Goal: Task Accomplishment & Management: Use online tool/utility

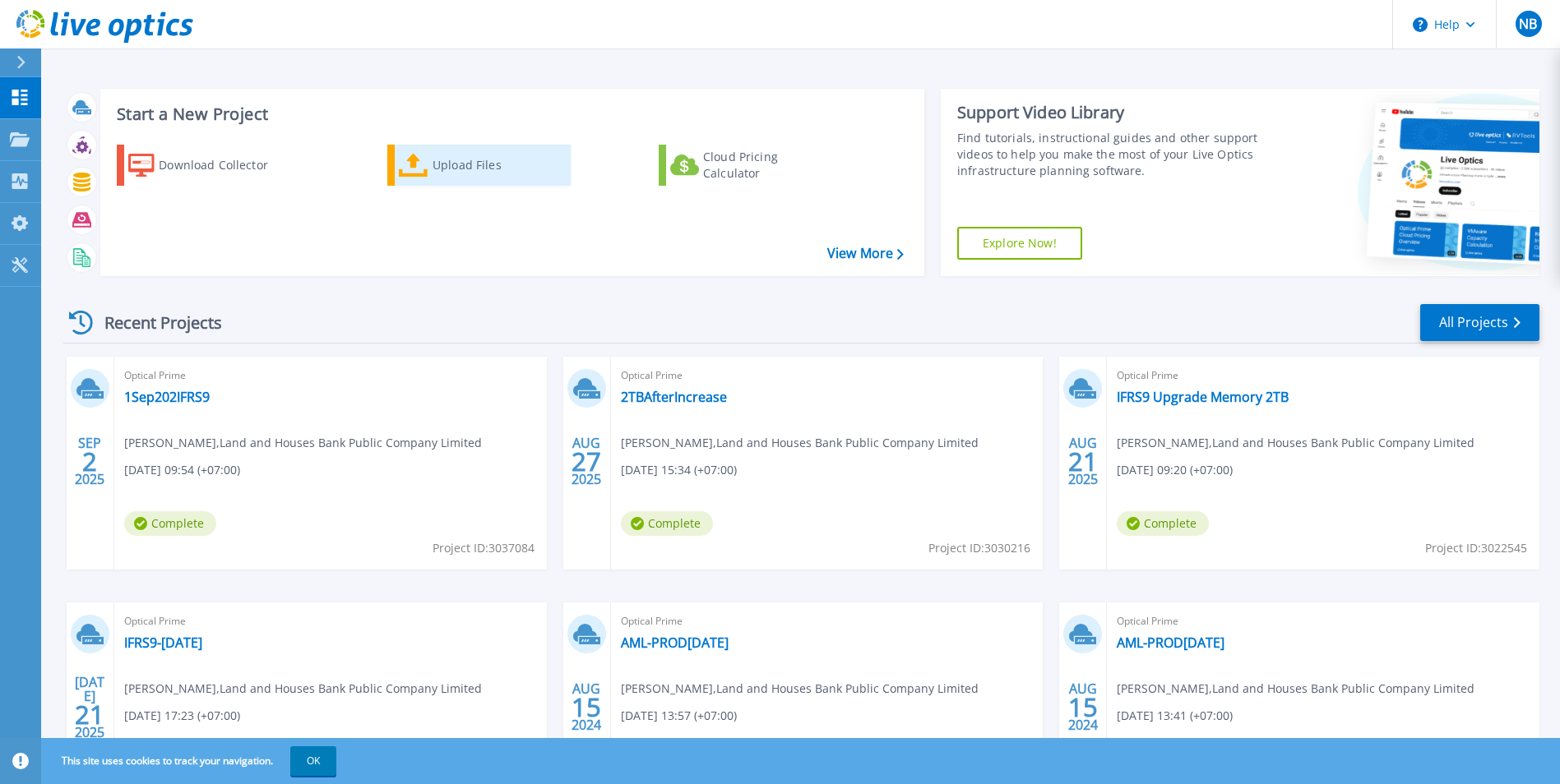
click at [428, 180] on link "Upload Files" at bounding box center [479, 165] width 183 height 41
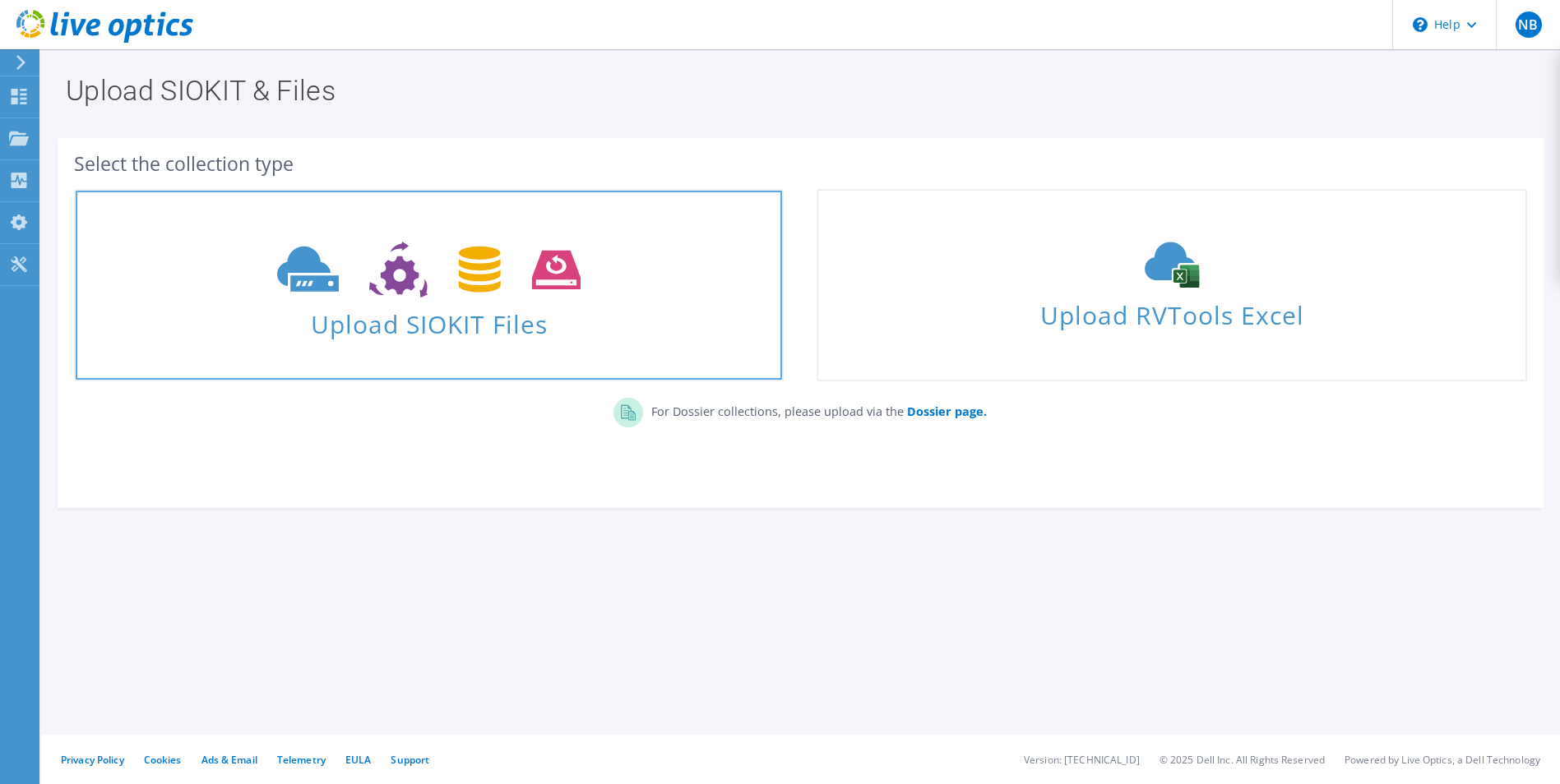
click at [440, 296] on icon at bounding box center [429, 270] width 304 height 57
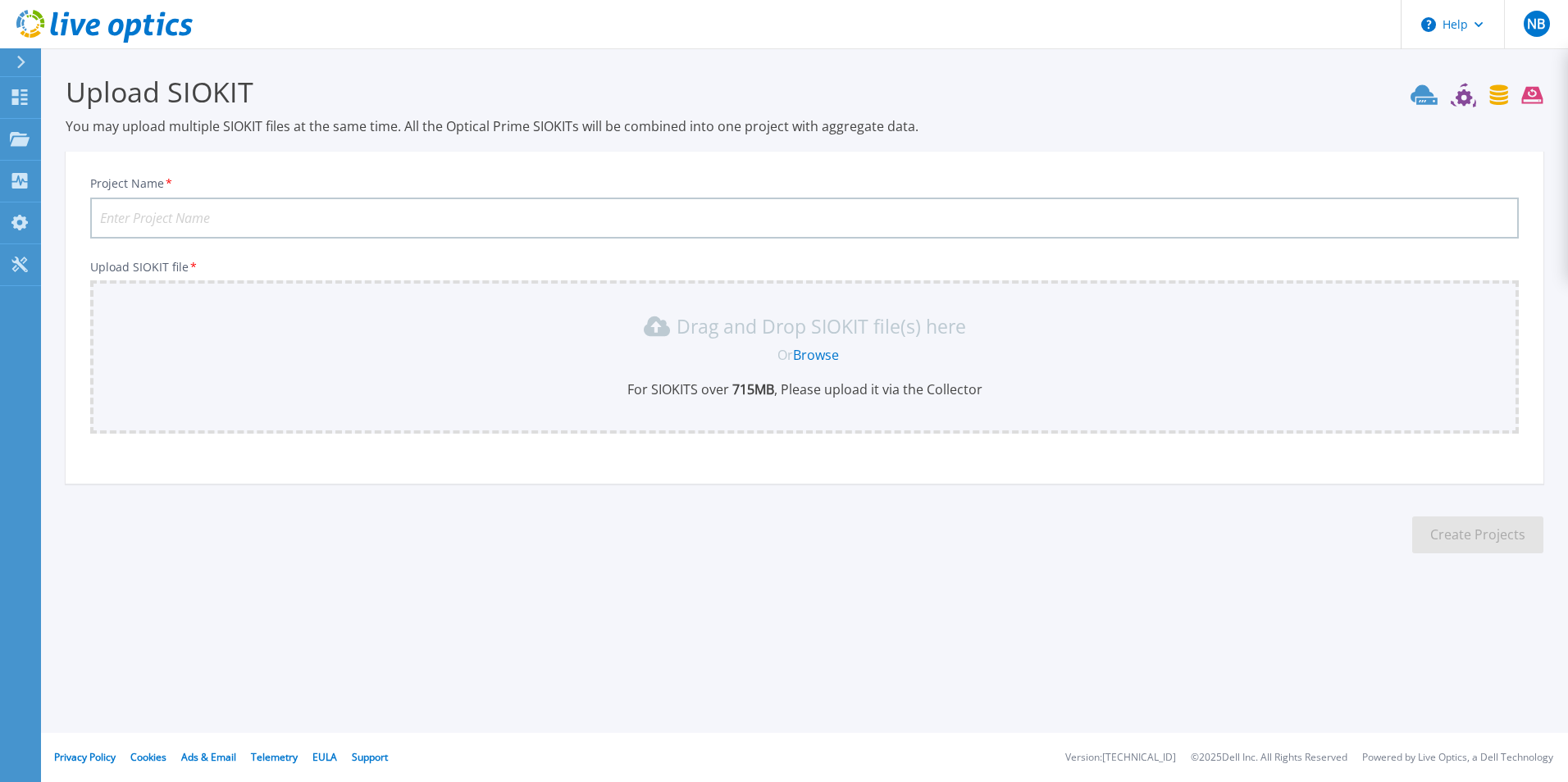
click at [361, 223] on input "Project Name *" at bounding box center [805, 218] width 1429 height 41
click at [239, 221] on input "4" at bounding box center [805, 218] width 1429 height 41
type input "4Sep2025IFRS9"
click at [831, 353] on link "Browse" at bounding box center [816, 355] width 46 height 18
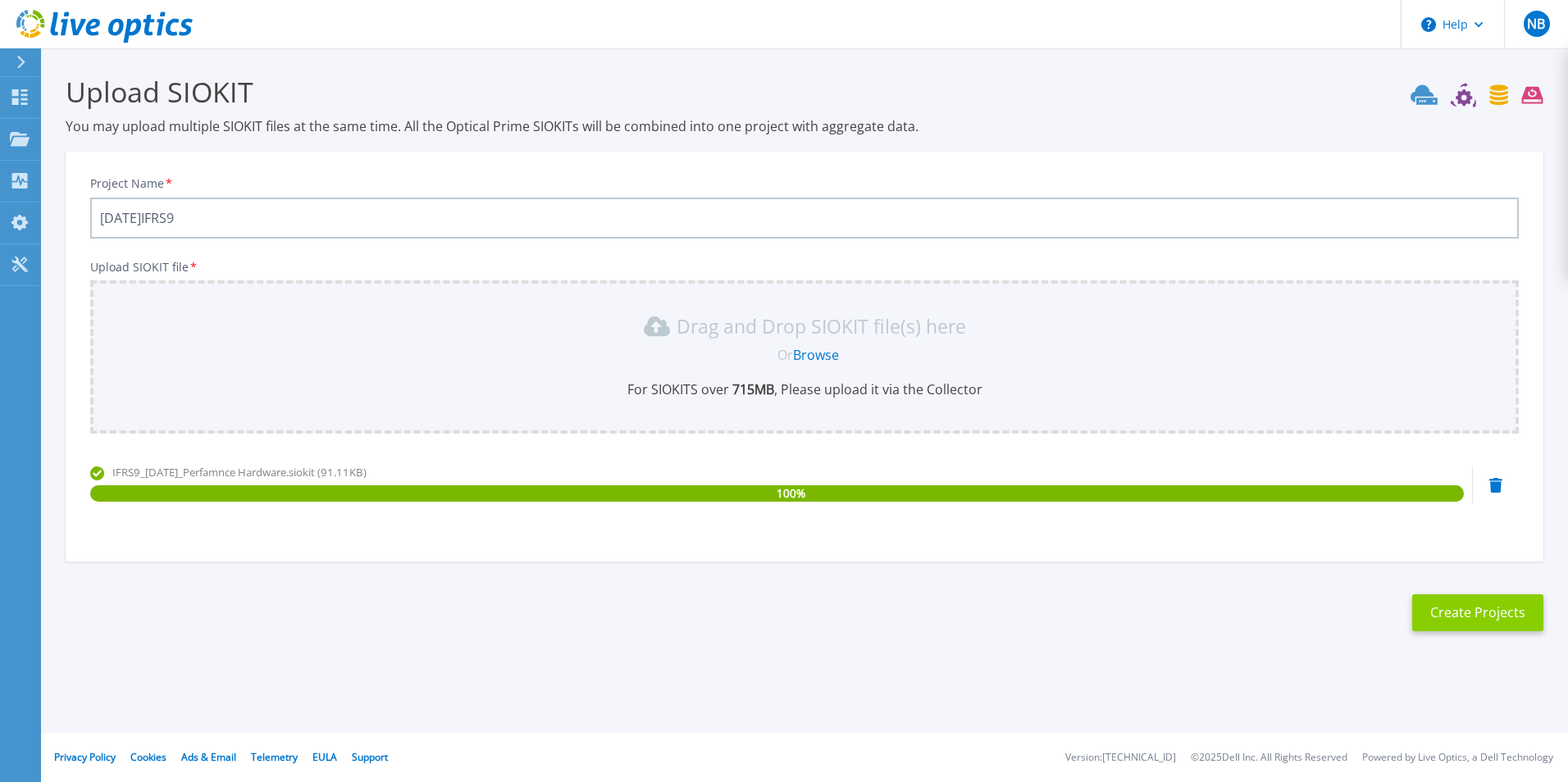
click at [1477, 620] on button "Create Projects" at bounding box center [1477, 612] width 131 height 37
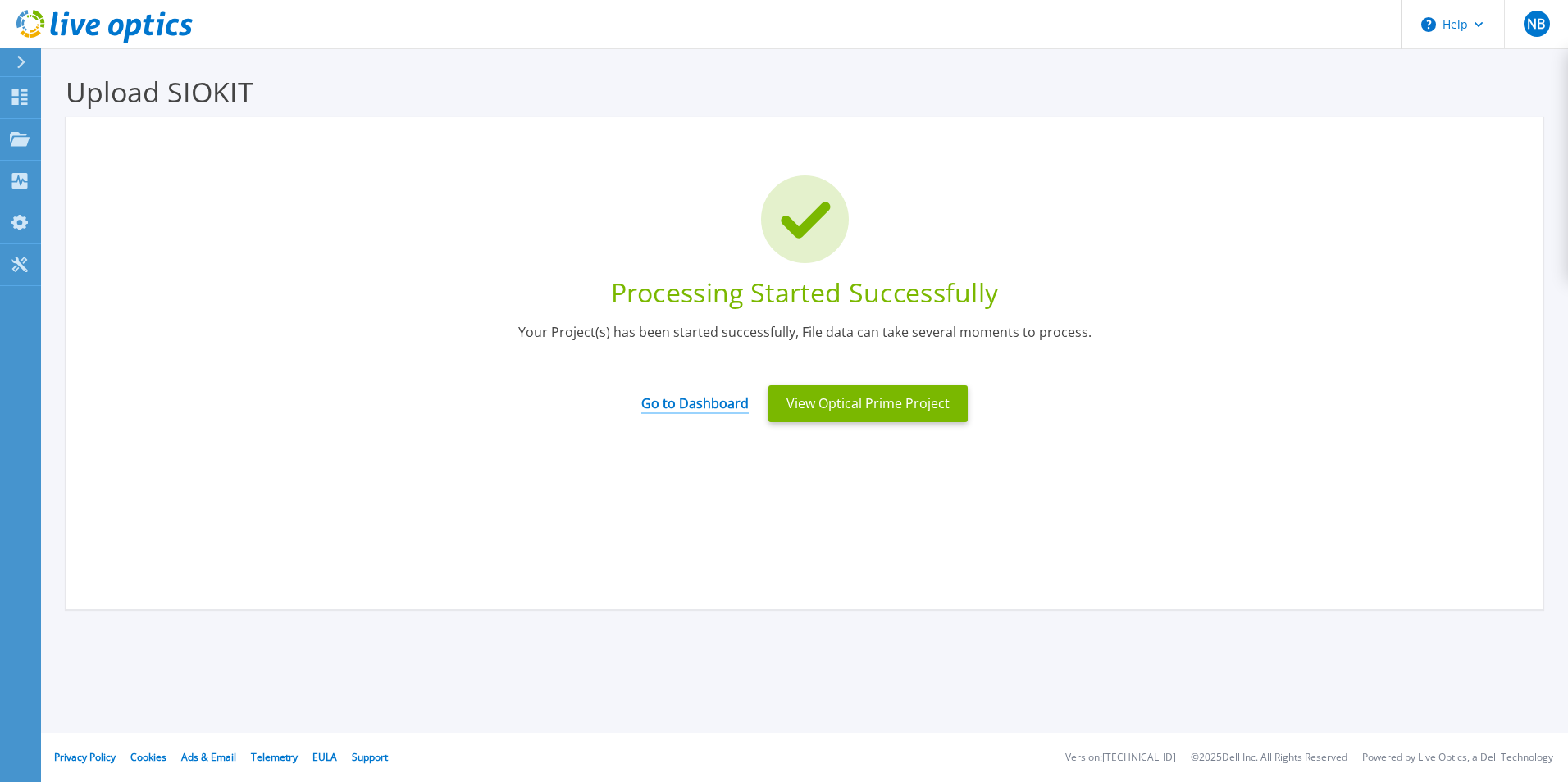
click at [719, 405] on link "Go to Dashboard" at bounding box center [695, 398] width 108 height 32
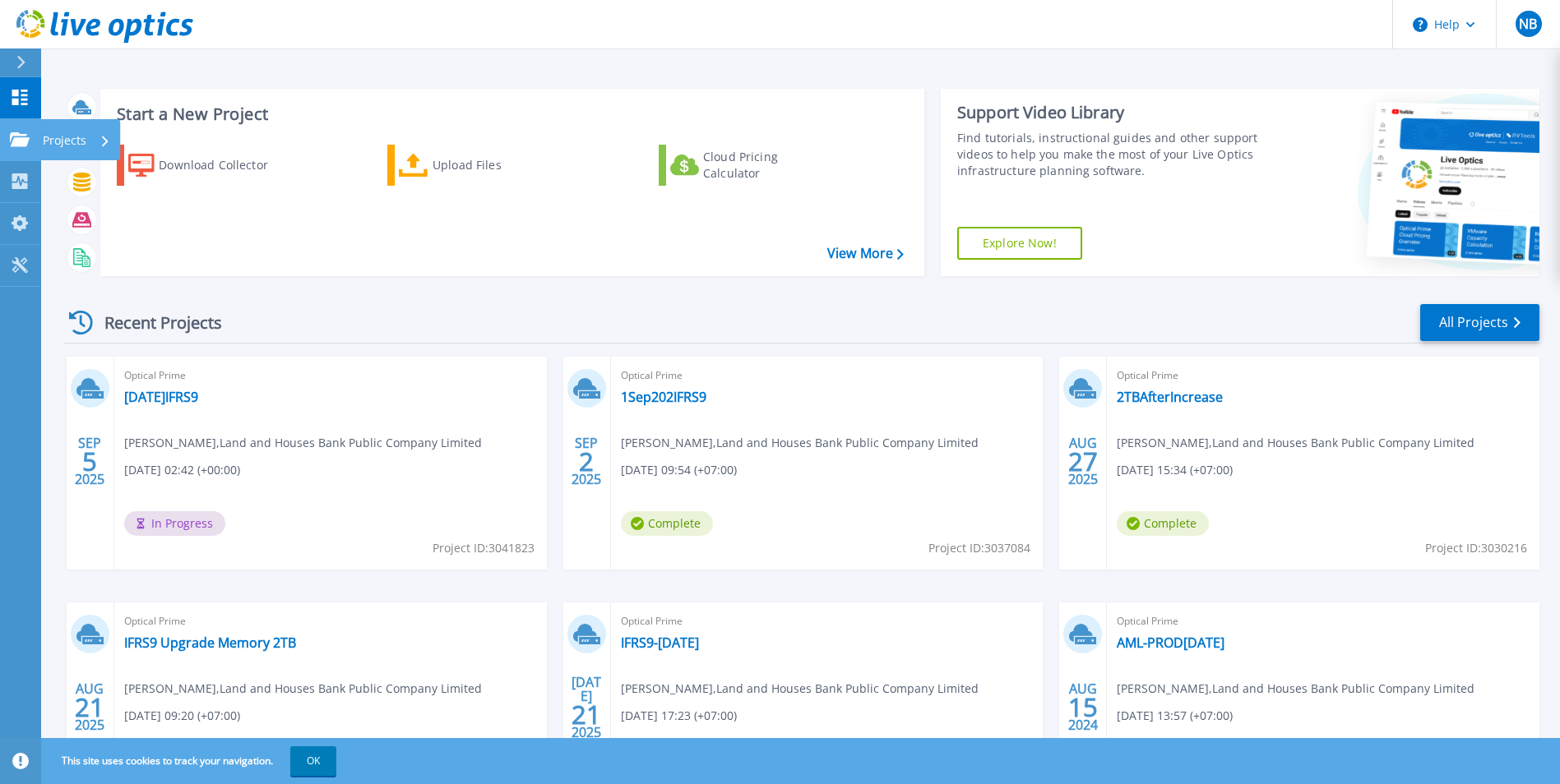
click at [20, 145] on icon at bounding box center [20, 139] width 20 height 14
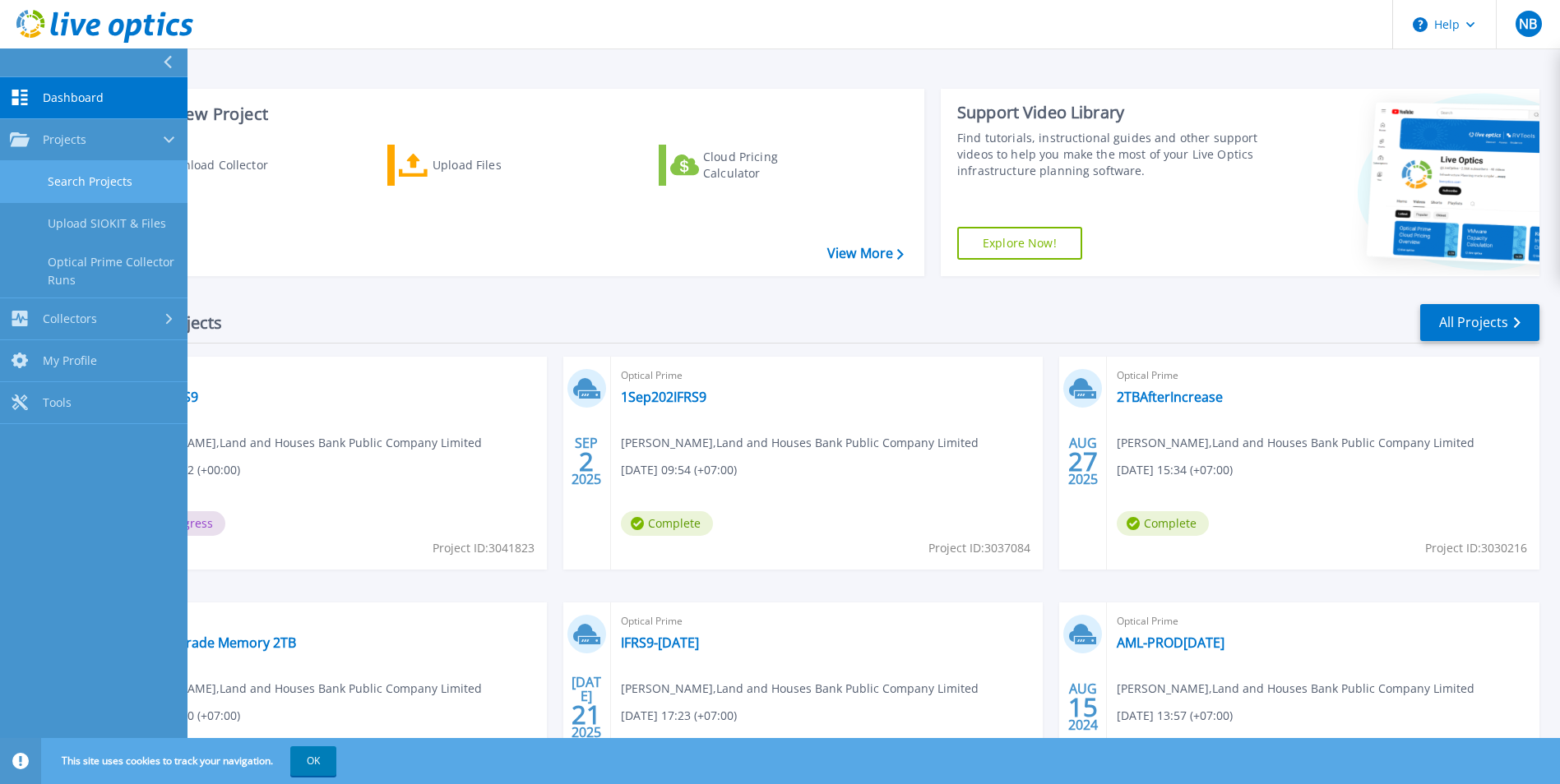
click at [95, 183] on link "Search Projects" at bounding box center [93, 182] width 187 height 42
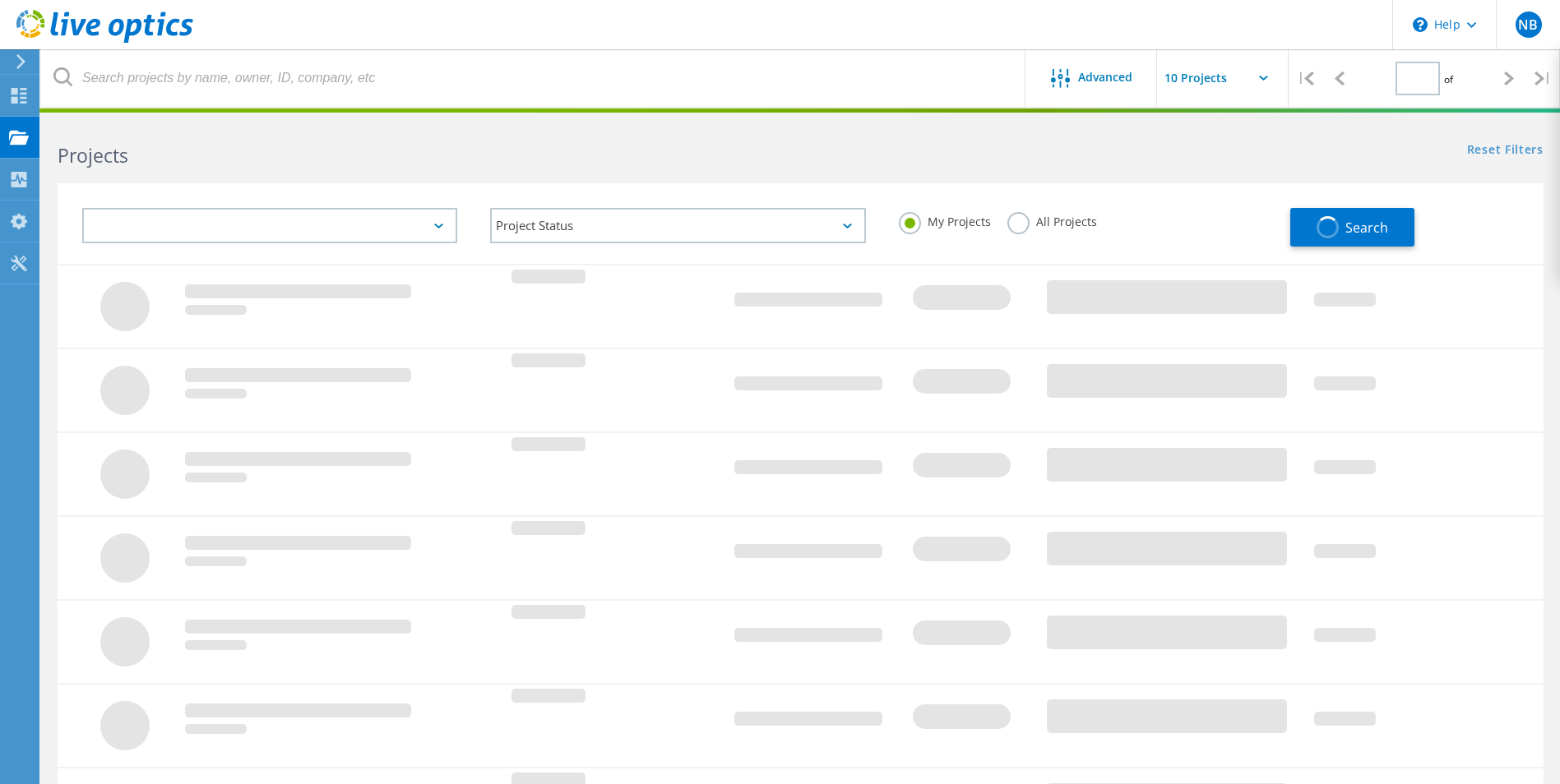
type input "1"
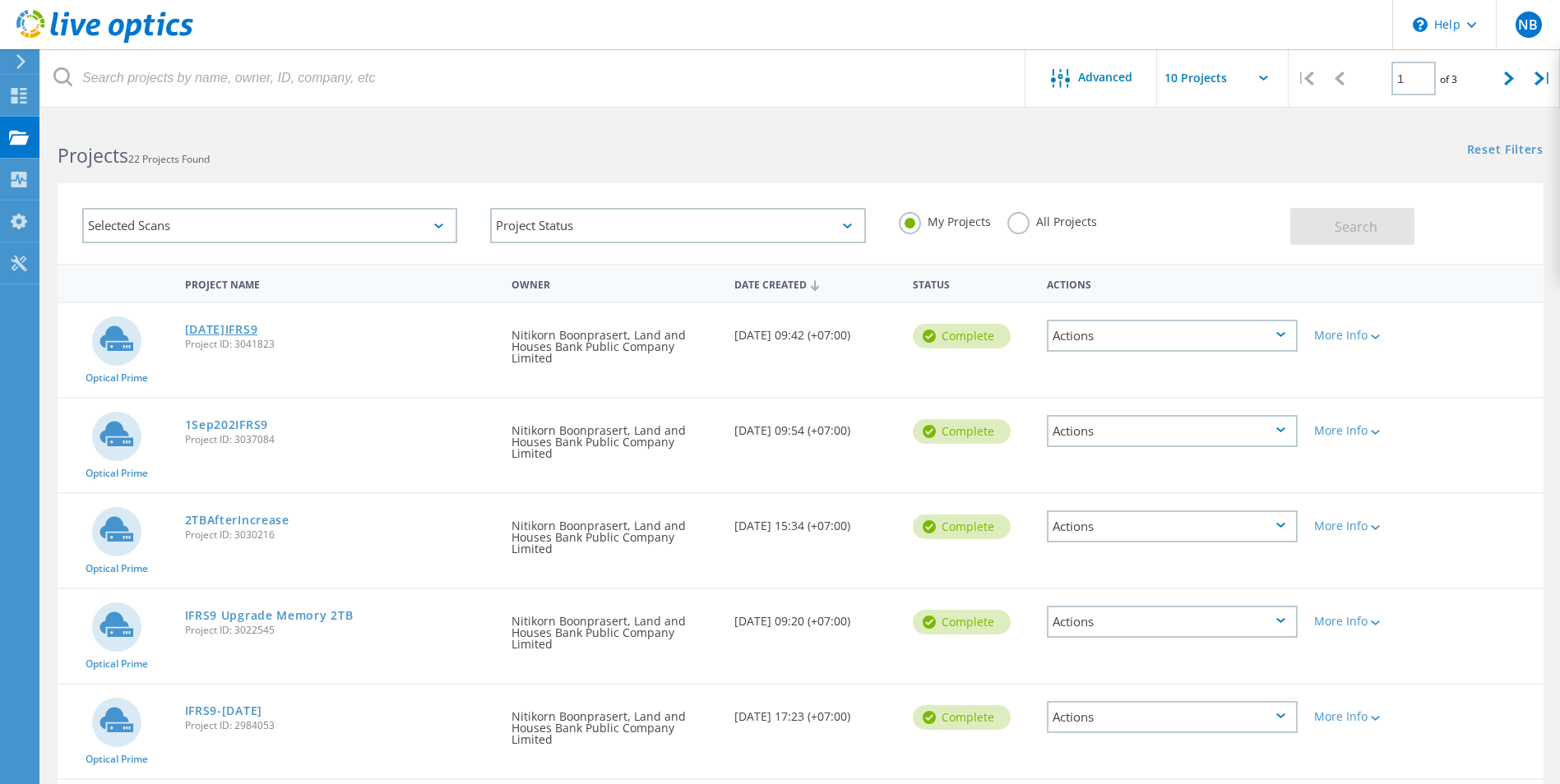
click at [239, 326] on link "[DATE]IFRS9" at bounding box center [221, 330] width 73 height 12
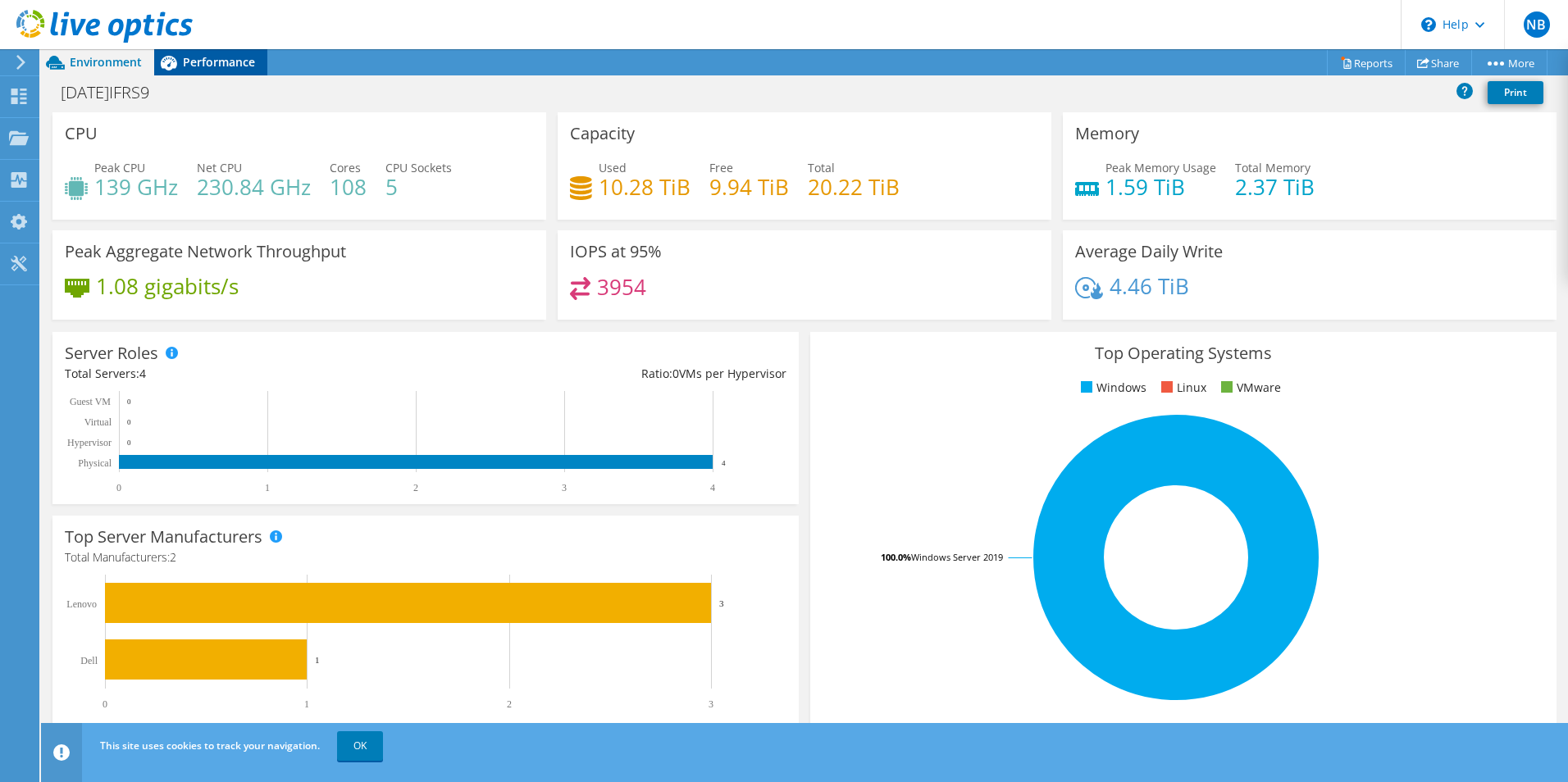
click at [237, 67] on span "Performance" at bounding box center [219, 62] width 72 height 16
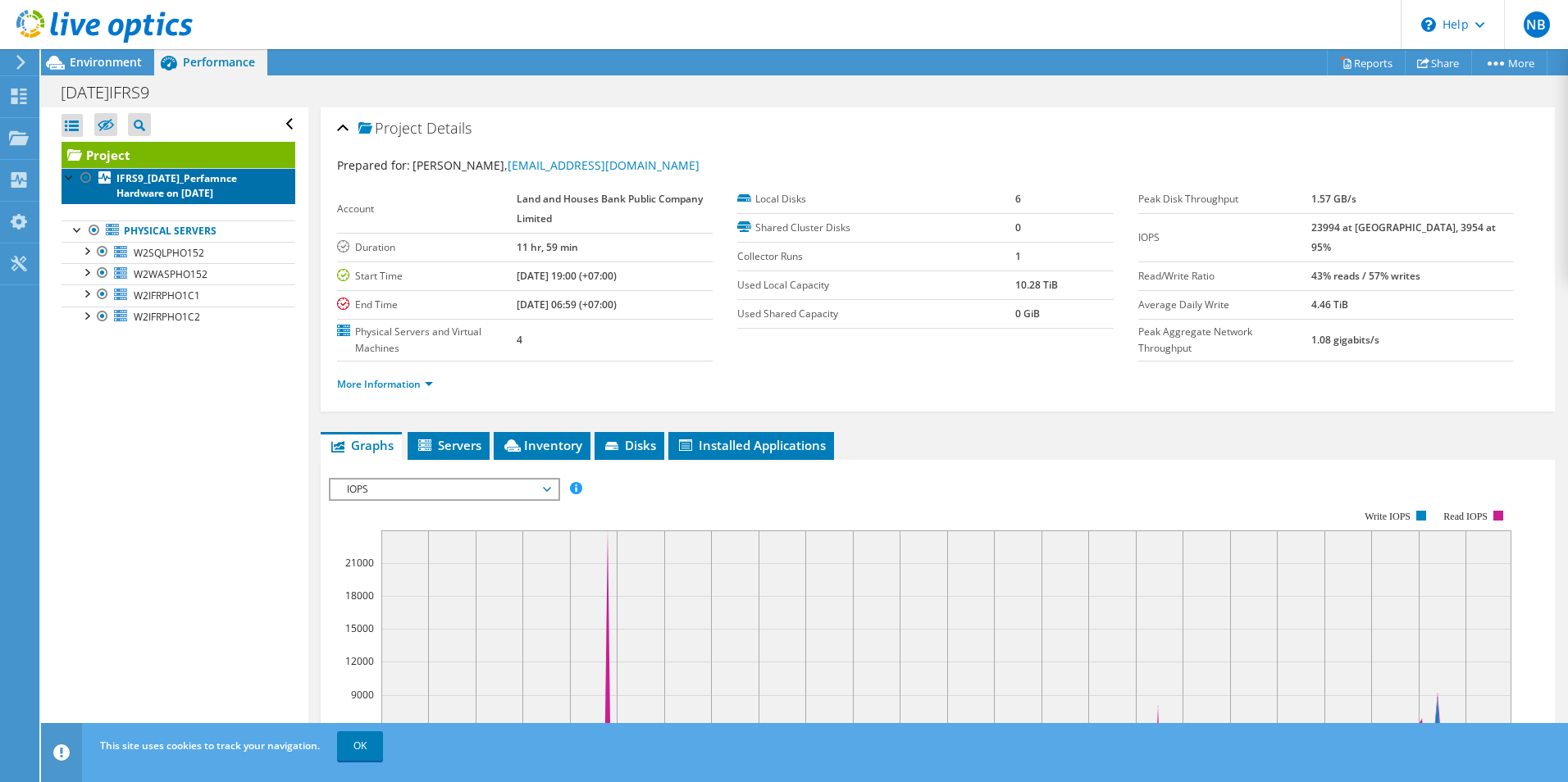
click at [191, 180] on b "IFRS9_04-Sep-2025_Perfamnce Hardware on 9/5/2025" at bounding box center [176, 185] width 120 height 29
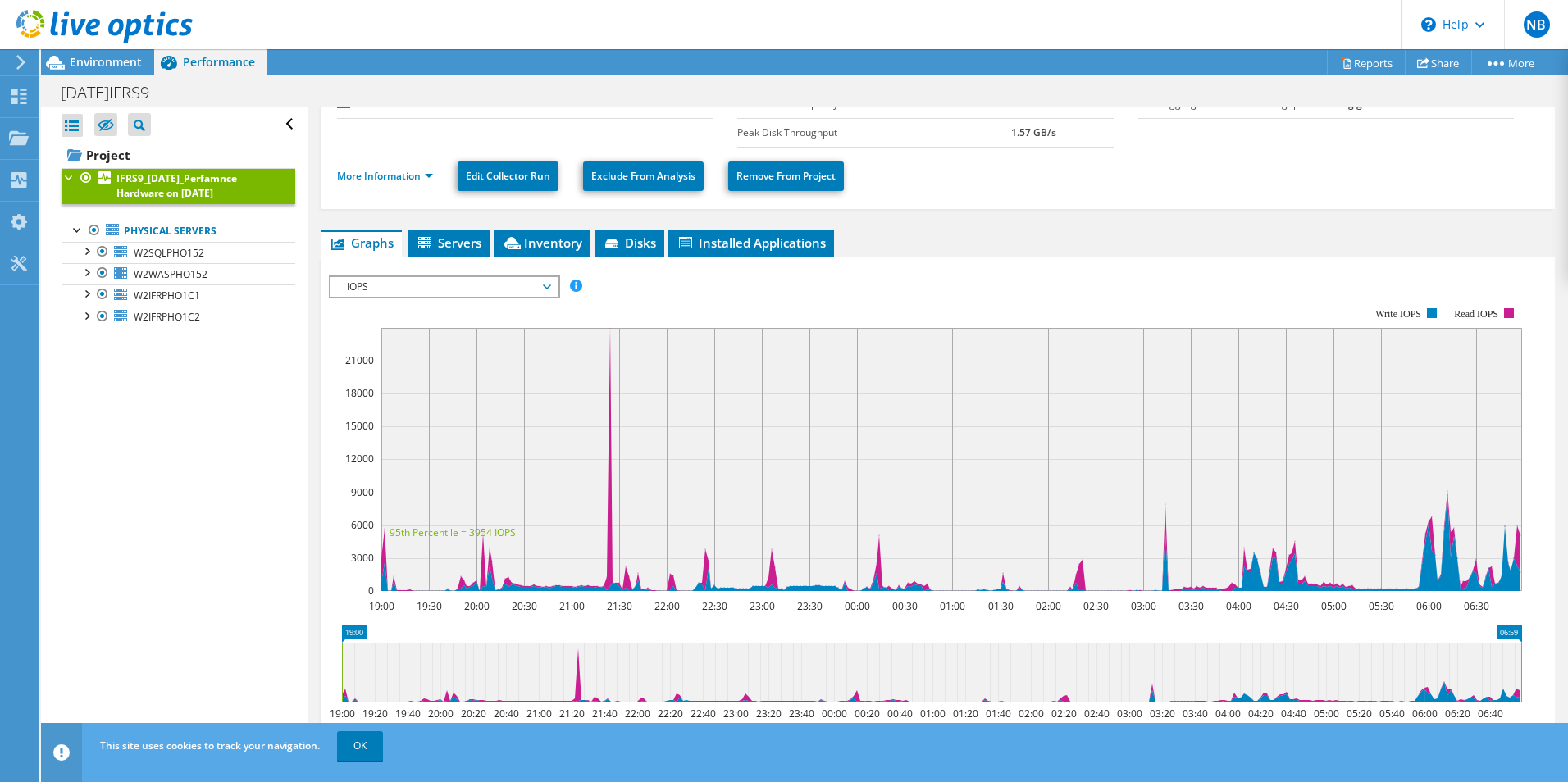
scroll to position [164, 0]
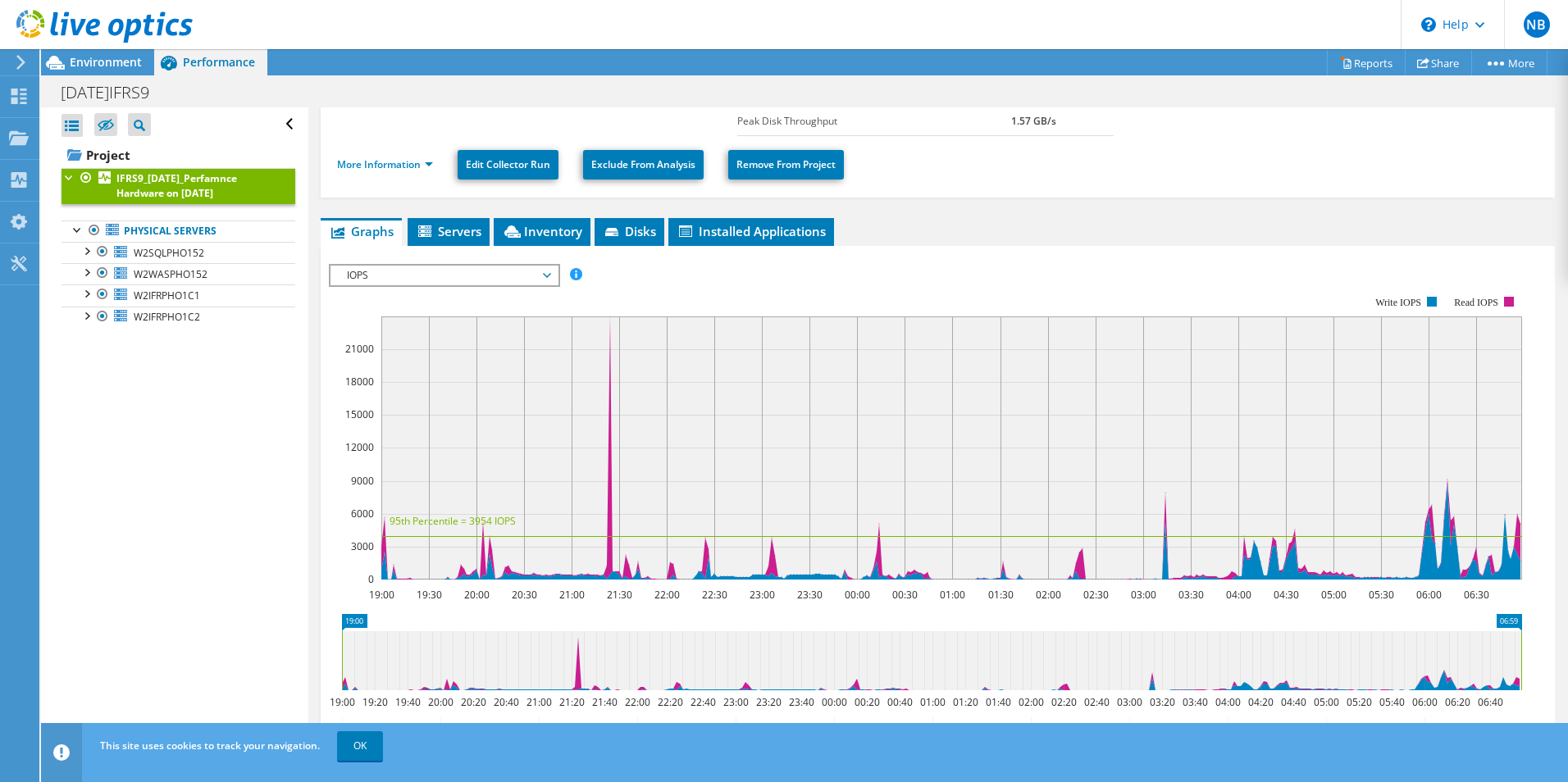
click at [546, 276] on span "IOPS" at bounding box center [444, 276] width 211 height 20
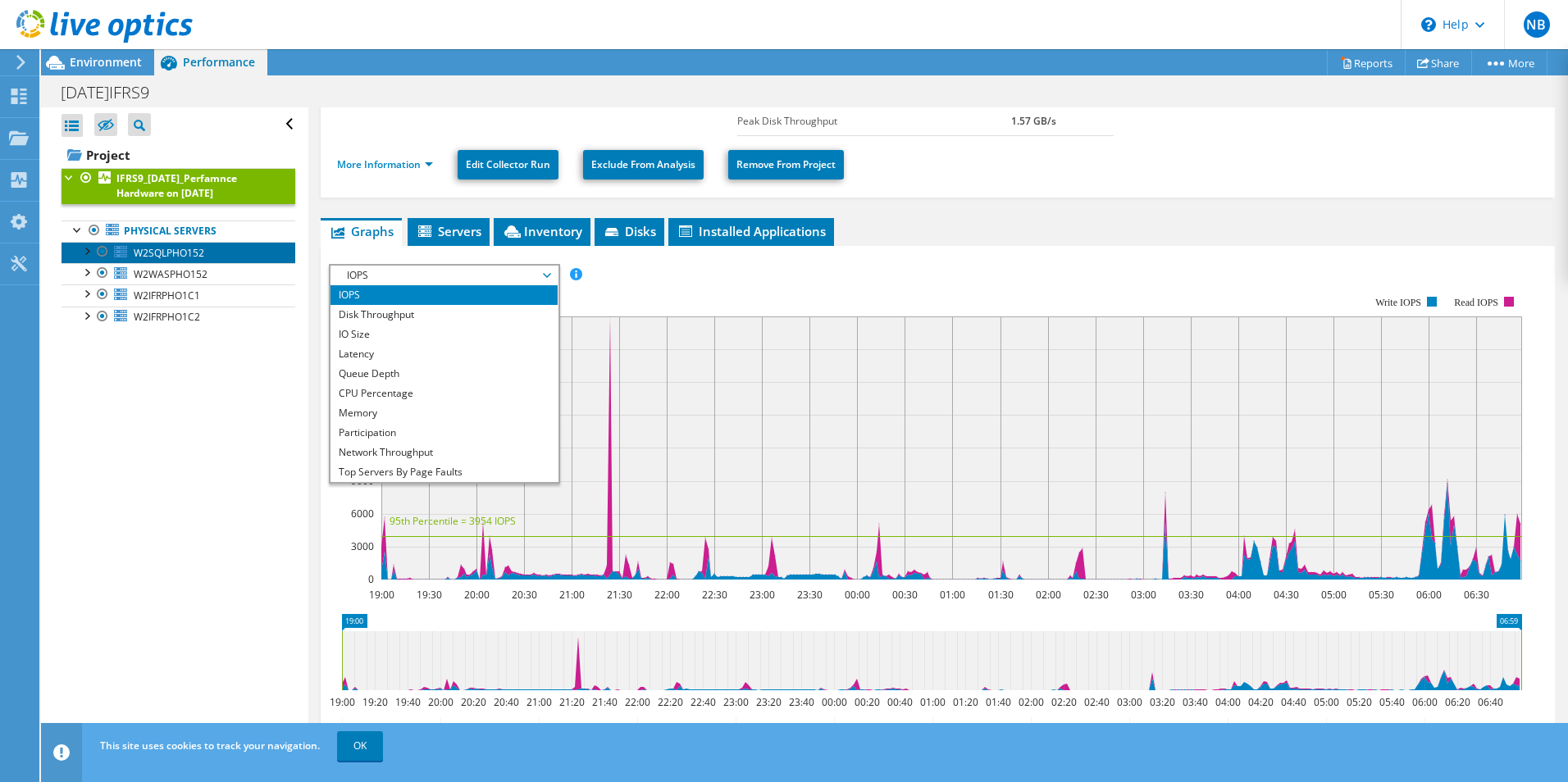
click at [178, 259] on span "W2SQLPHO152" at bounding box center [169, 253] width 71 height 14
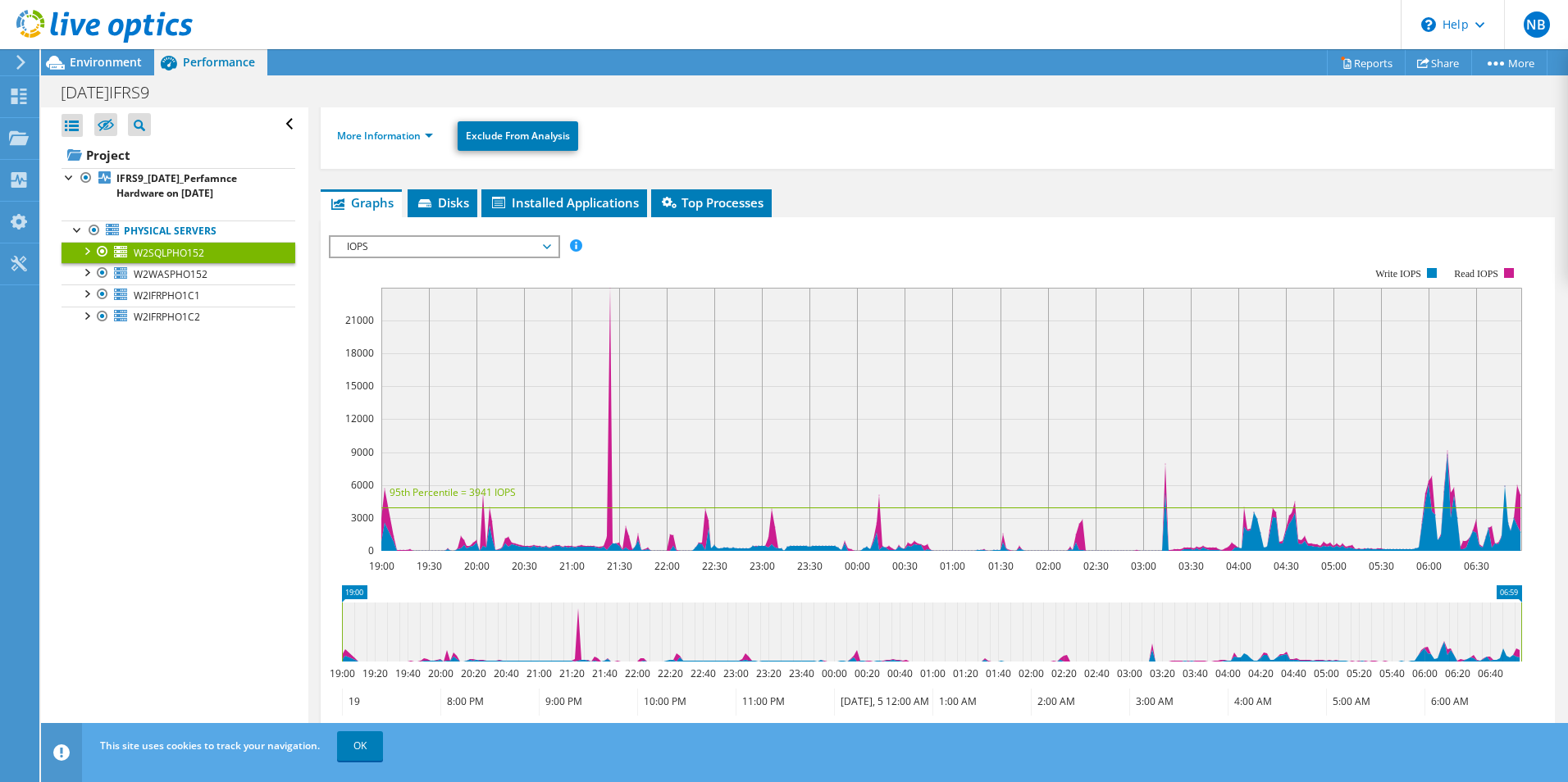
click at [547, 247] on span "IOPS" at bounding box center [444, 247] width 211 height 20
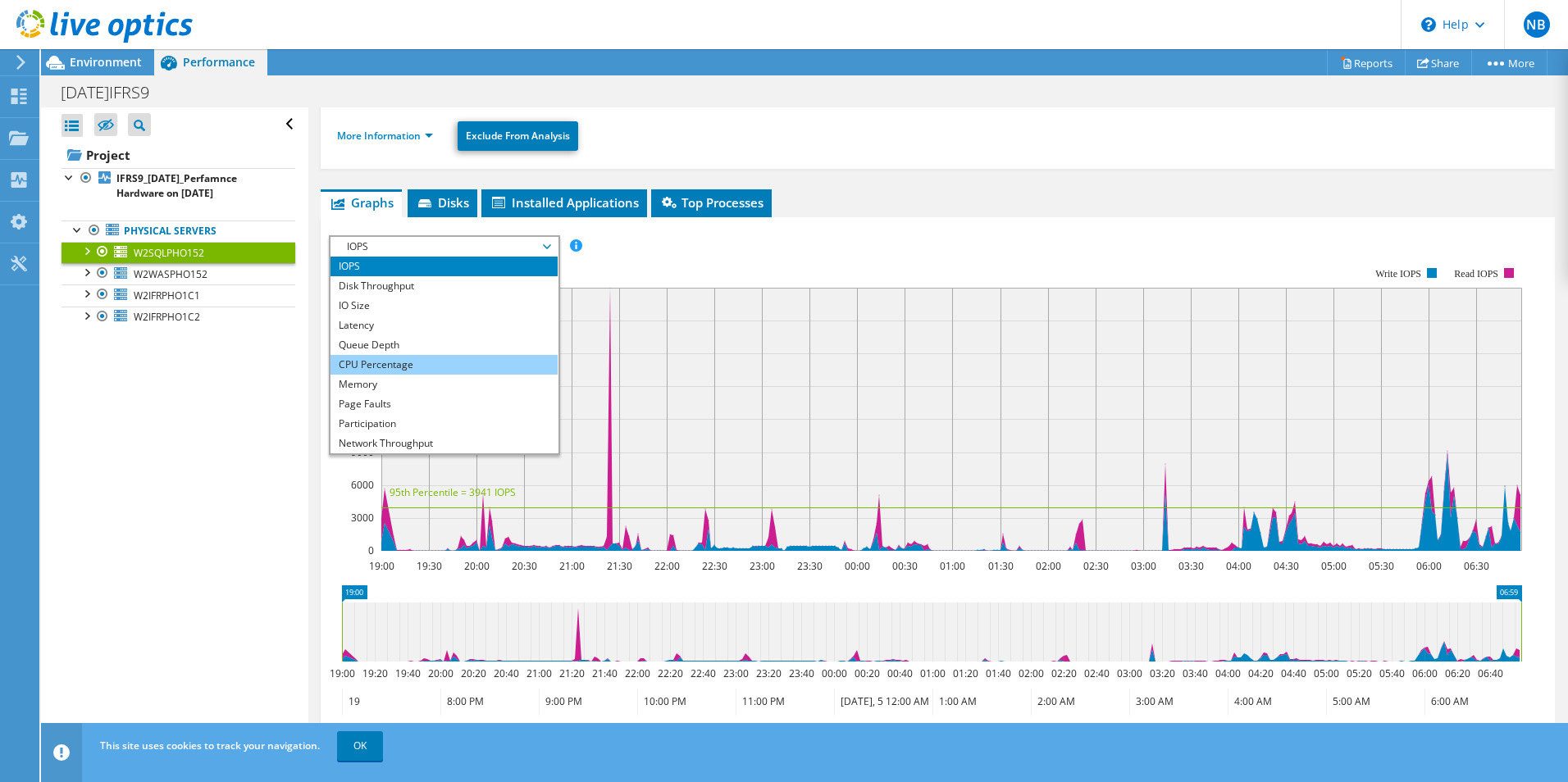
click at [453, 361] on li "CPU Percentage" at bounding box center [444, 365] width 227 height 20
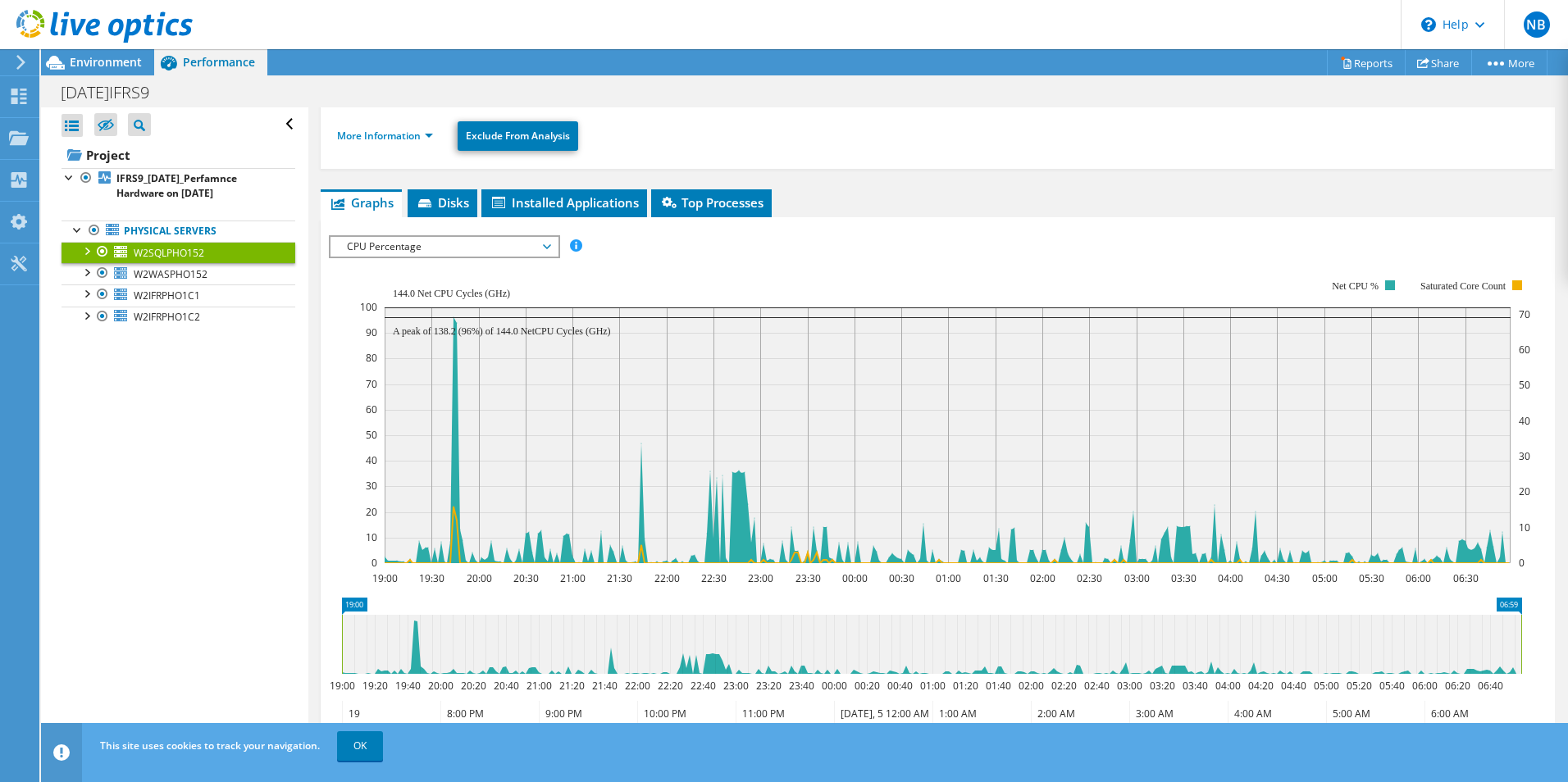
click at [551, 254] on span "CPU Percentage" at bounding box center [444, 247] width 227 height 20
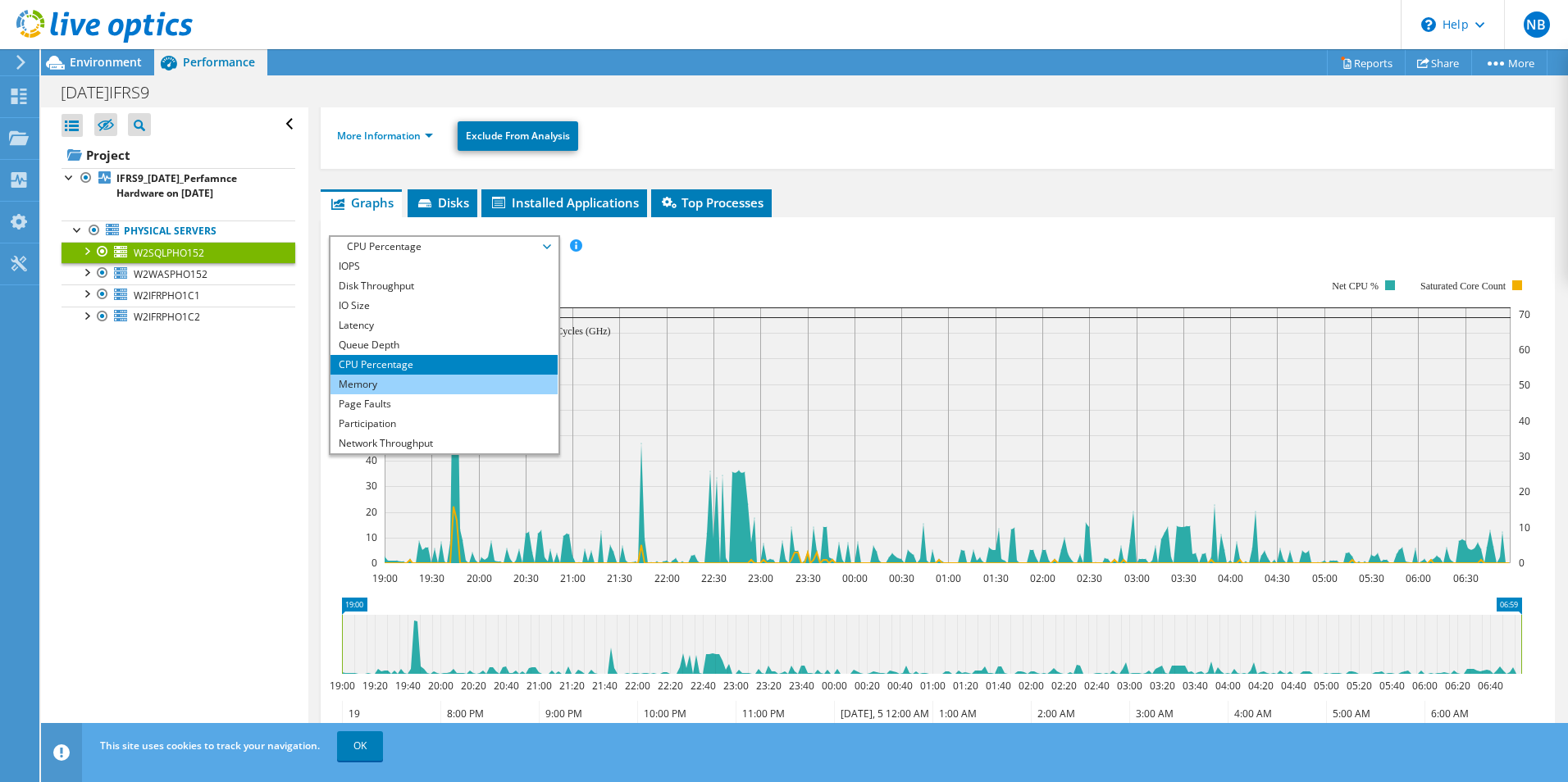
click at [435, 383] on li "Memory" at bounding box center [444, 384] width 227 height 20
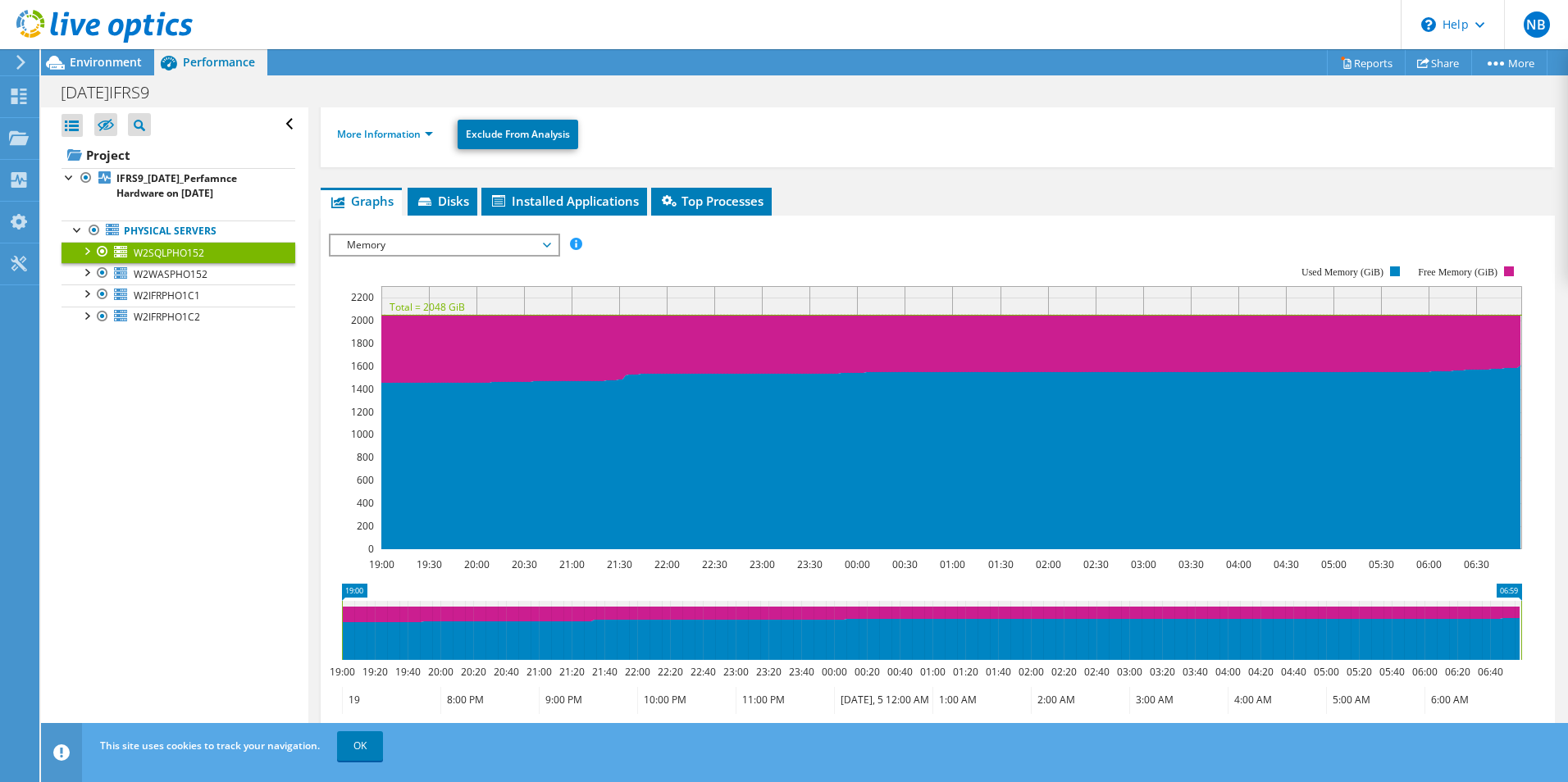
scroll to position [158, 0]
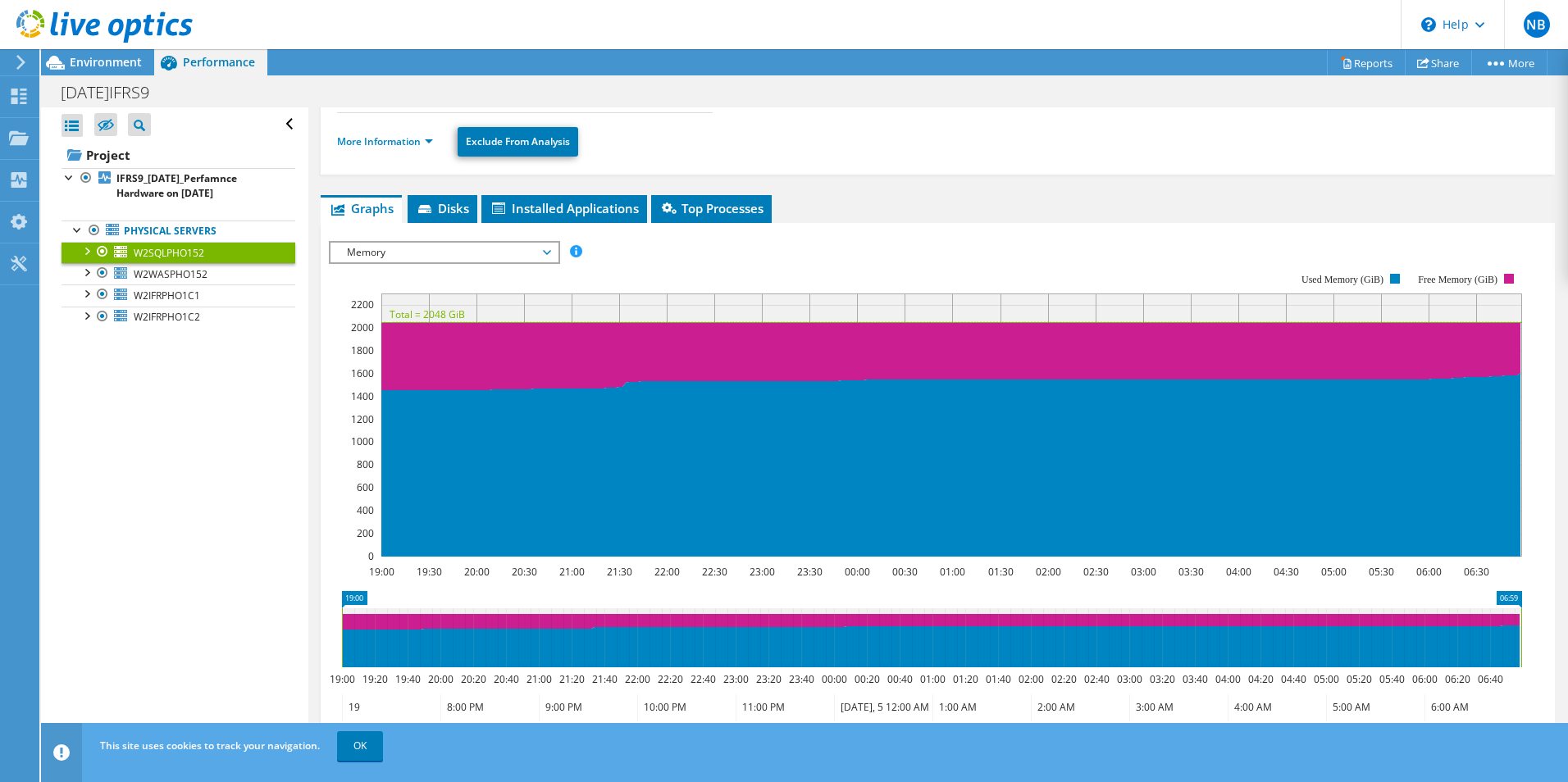
click at [543, 263] on div "Memory IOPS Disk Throughput IO Size Latency Queue Depth CPU Percentage Memory P…" at bounding box center [444, 253] width 231 height 23
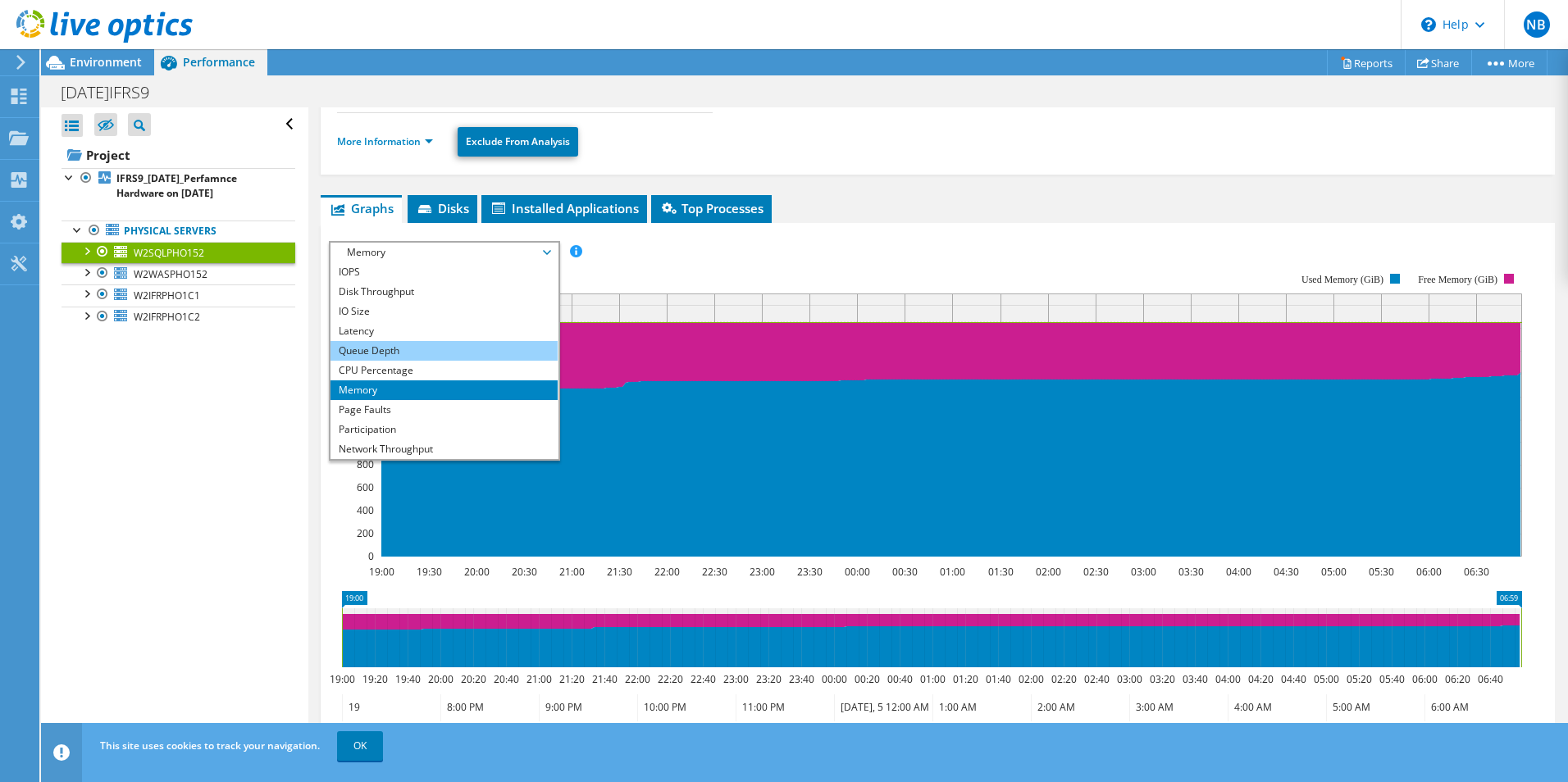
click at [471, 347] on li "Queue Depth" at bounding box center [444, 351] width 227 height 20
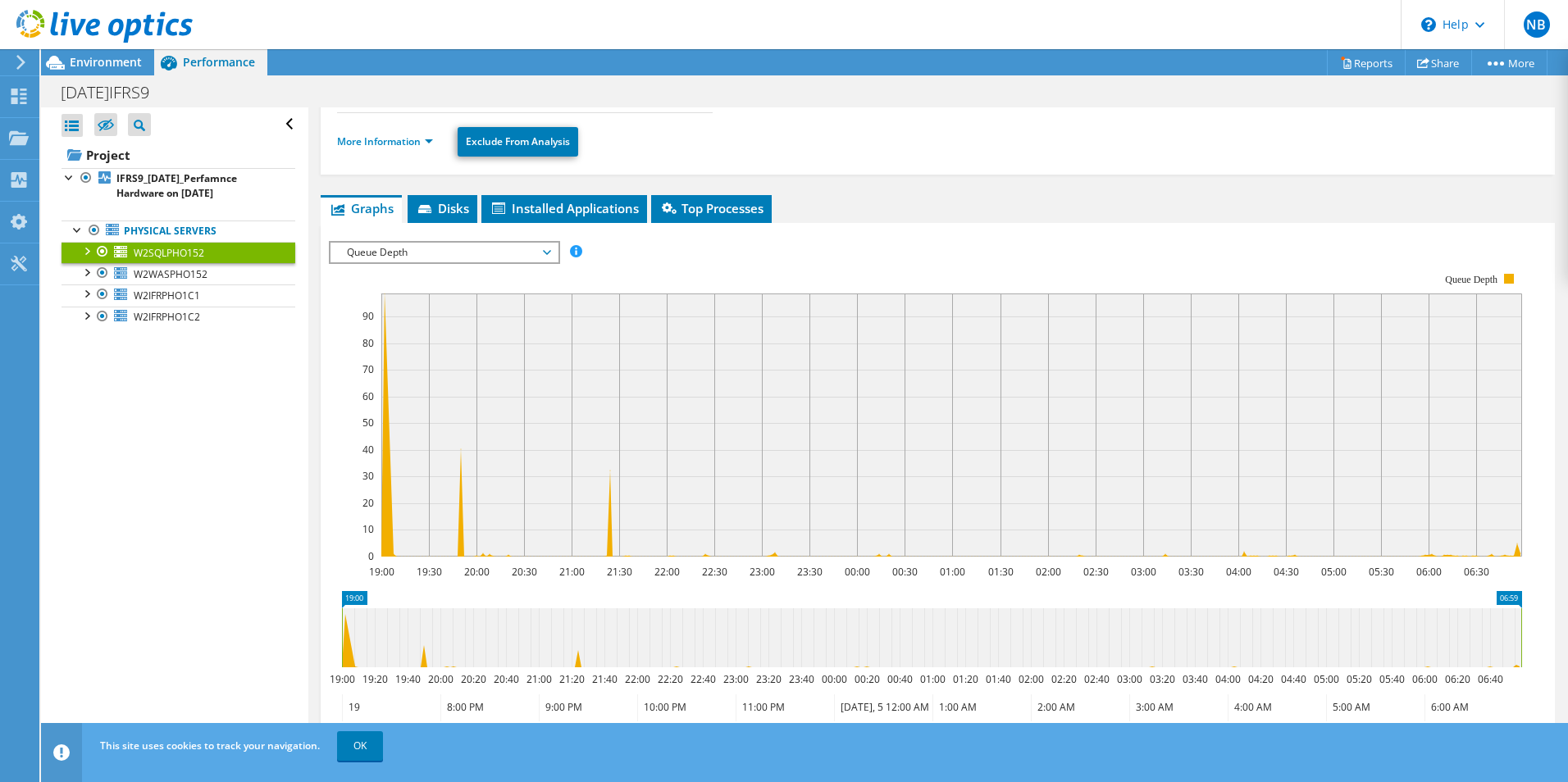
click at [550, 250] on span "Queue Depth" at bounding box center [444, 253] width 211 height 20
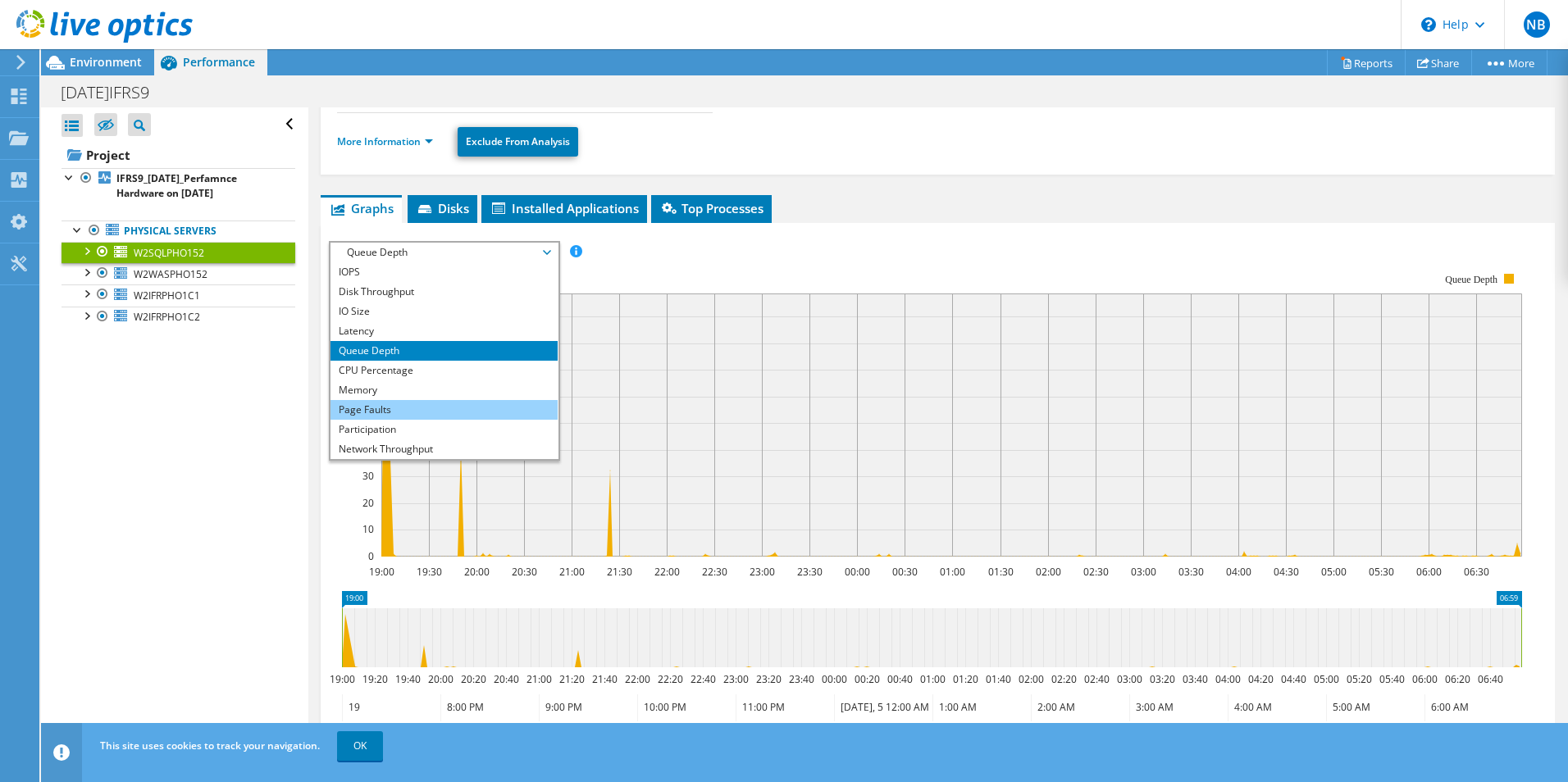
click at [412, 409] on li "Page Faults" at bounding box center [444, 410] width 227 height 20
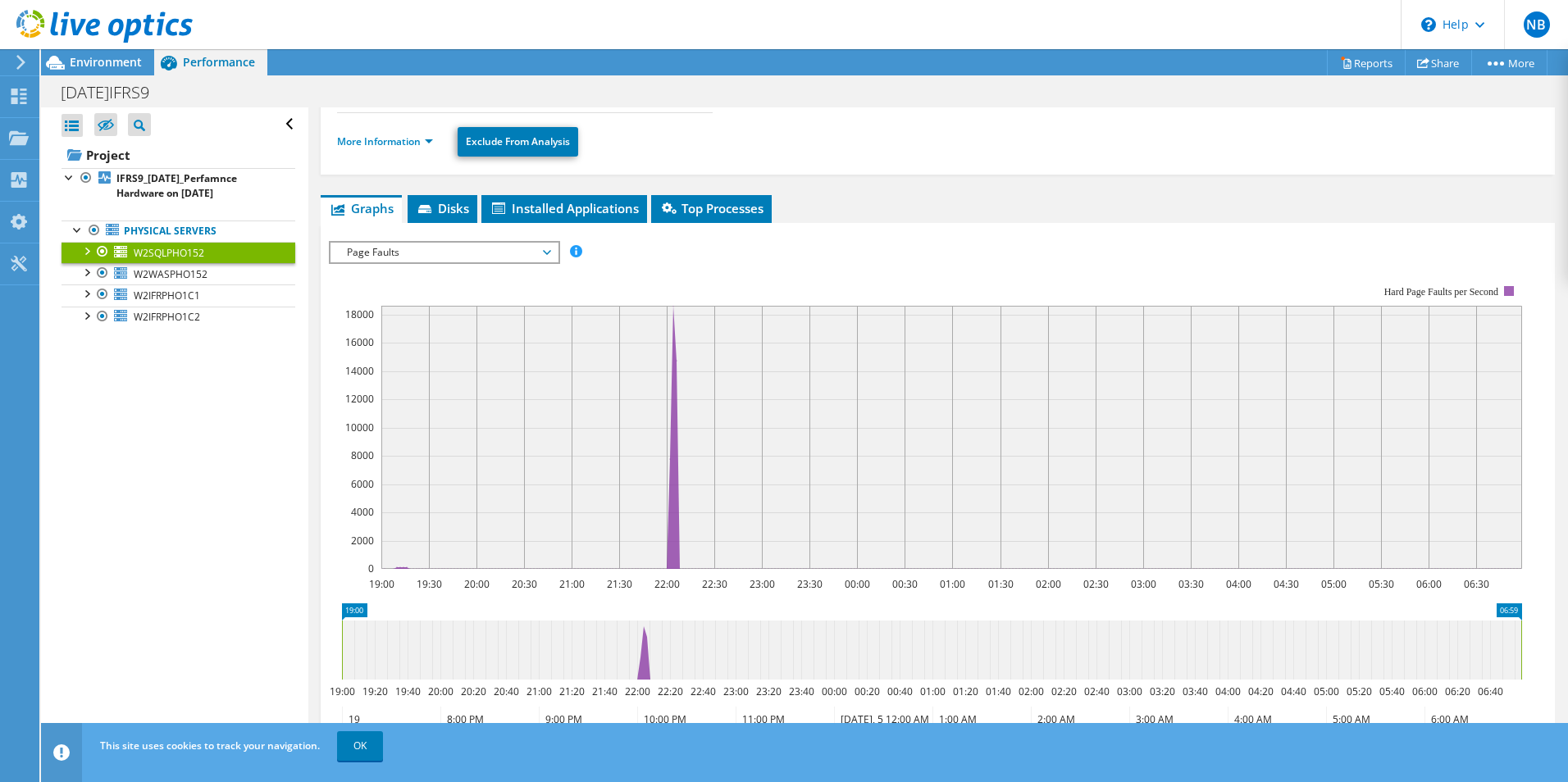
click at [551, 258] on span "Page Faults" at bounding box center [444, 253] width 227 height 20
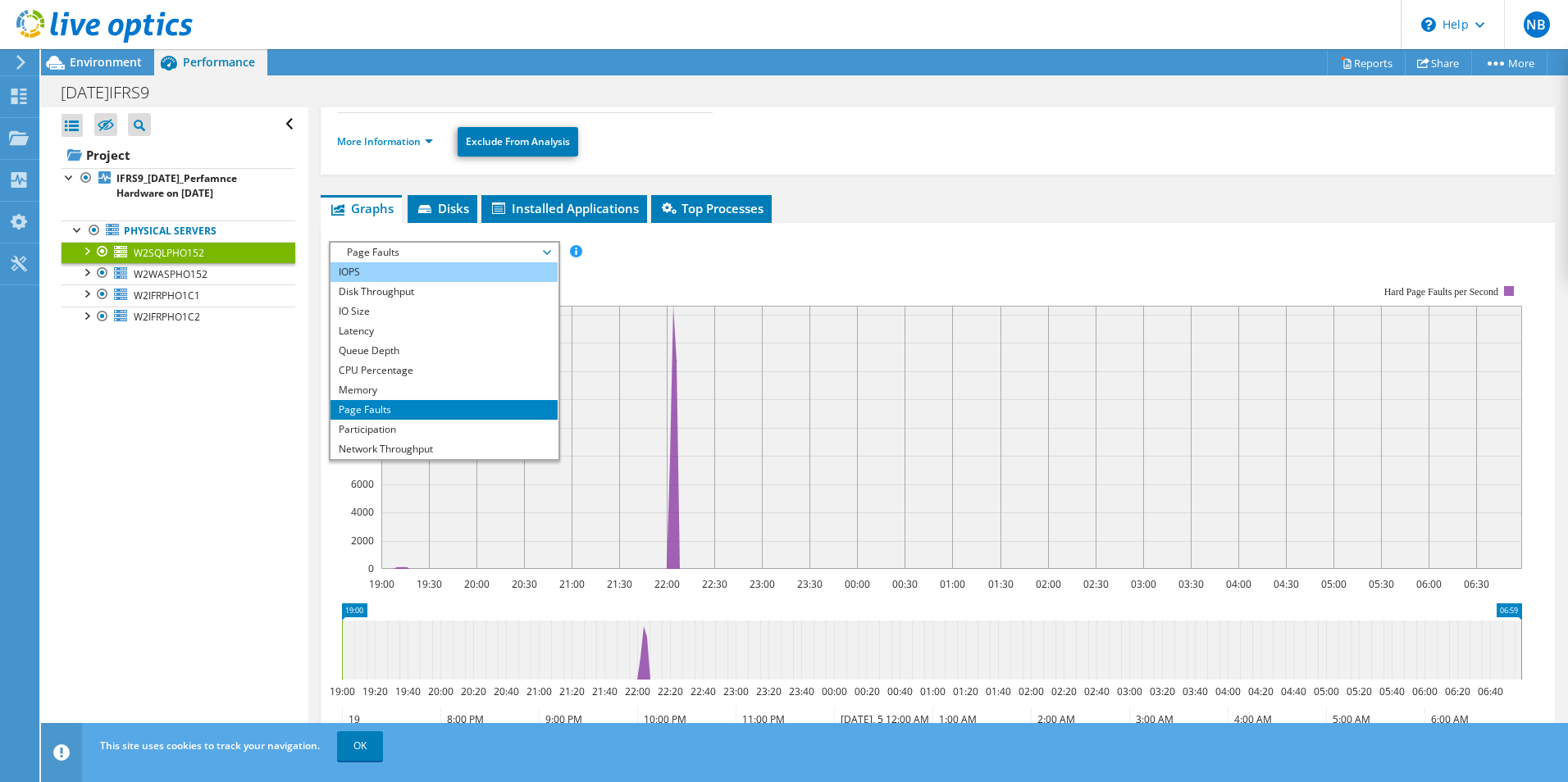
click at [447, 271] on li "IOPS" at bounding box center [444, 272] width 227 height 20
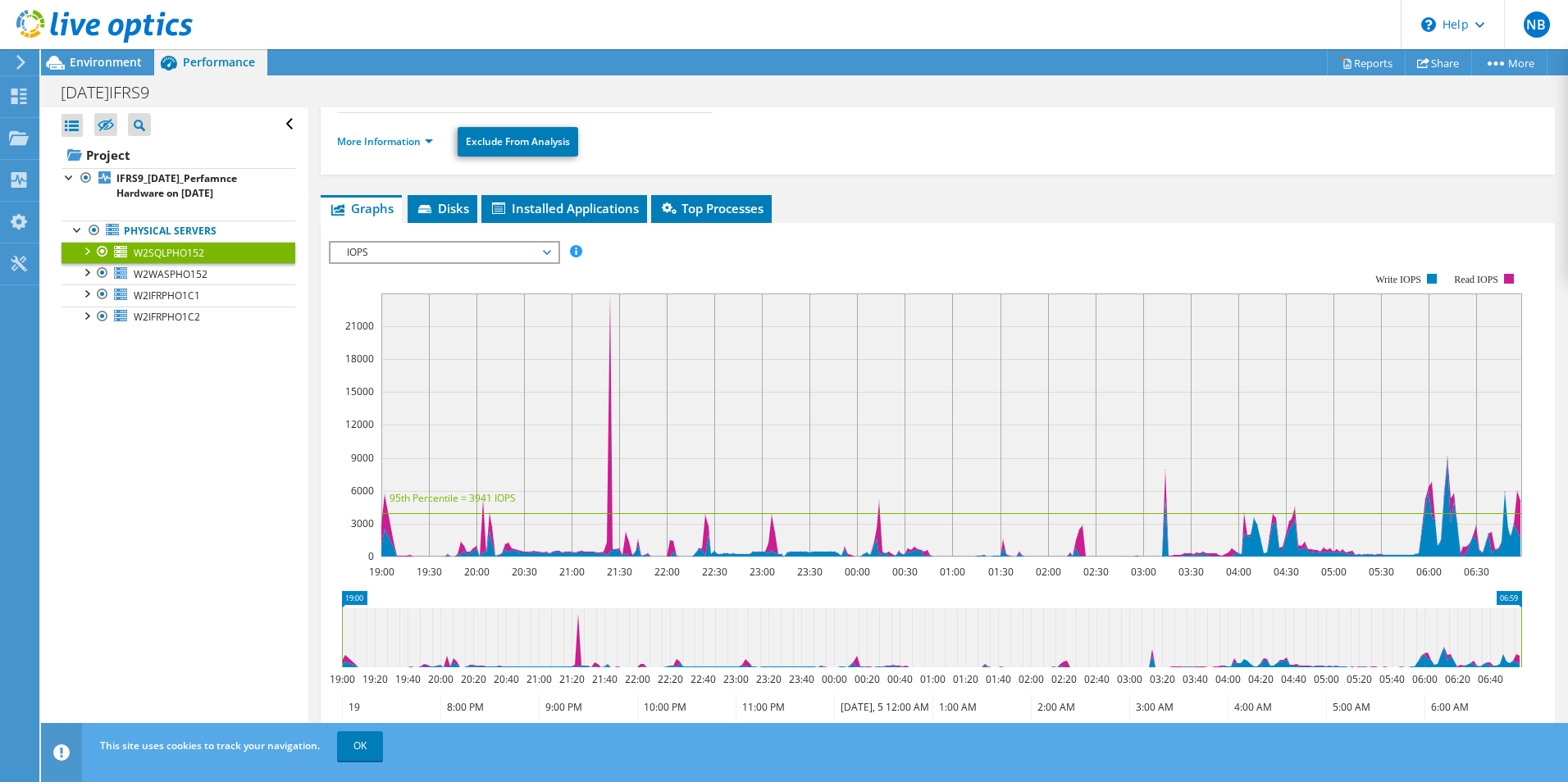
click at [548, 253] on span "IOPS" at bounding box center [444, 253] width 211 height 20
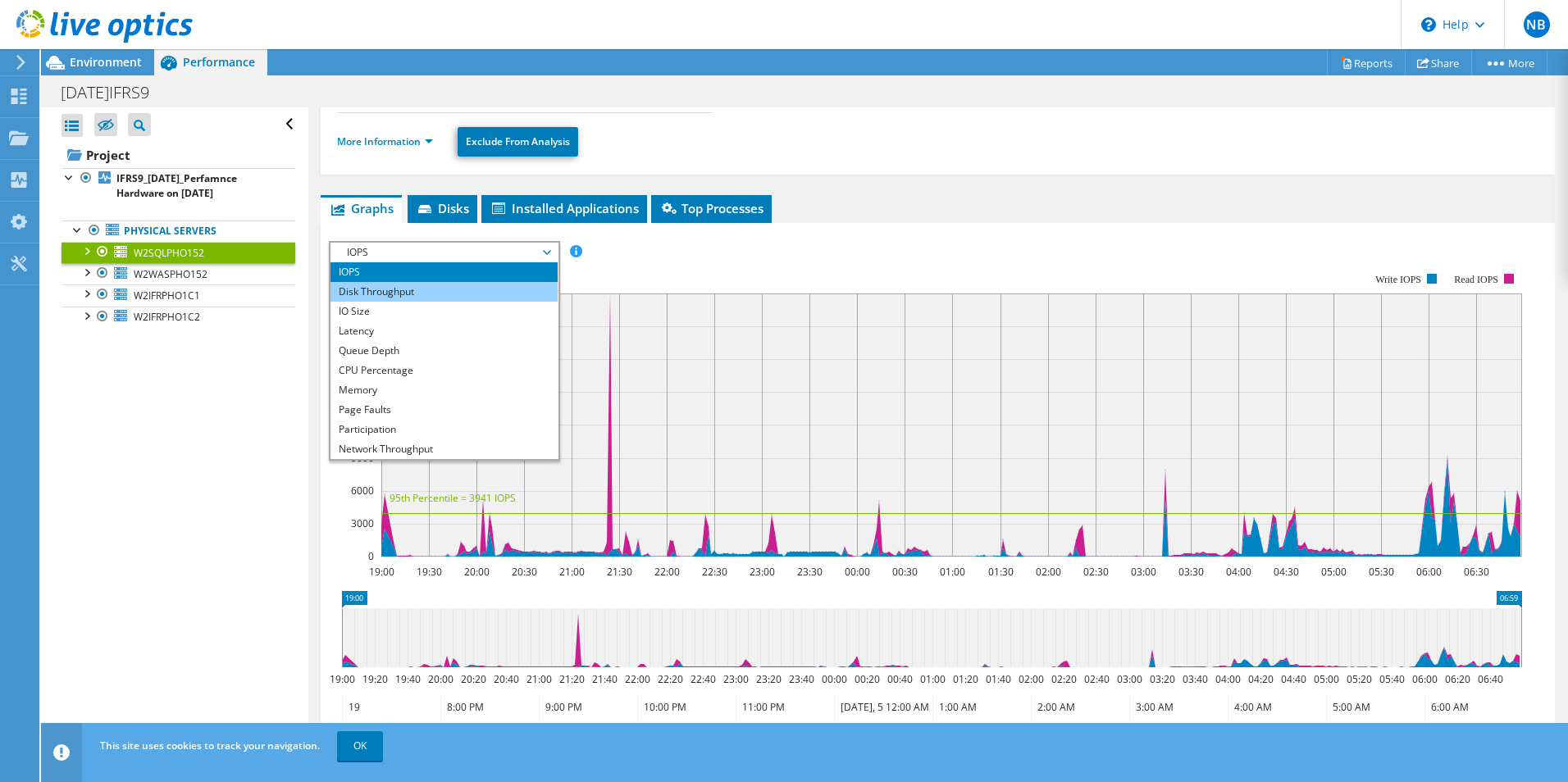
click at [466, 300] on li "Disk Throughput" at bounding box center [444, 292] width 227 height 20
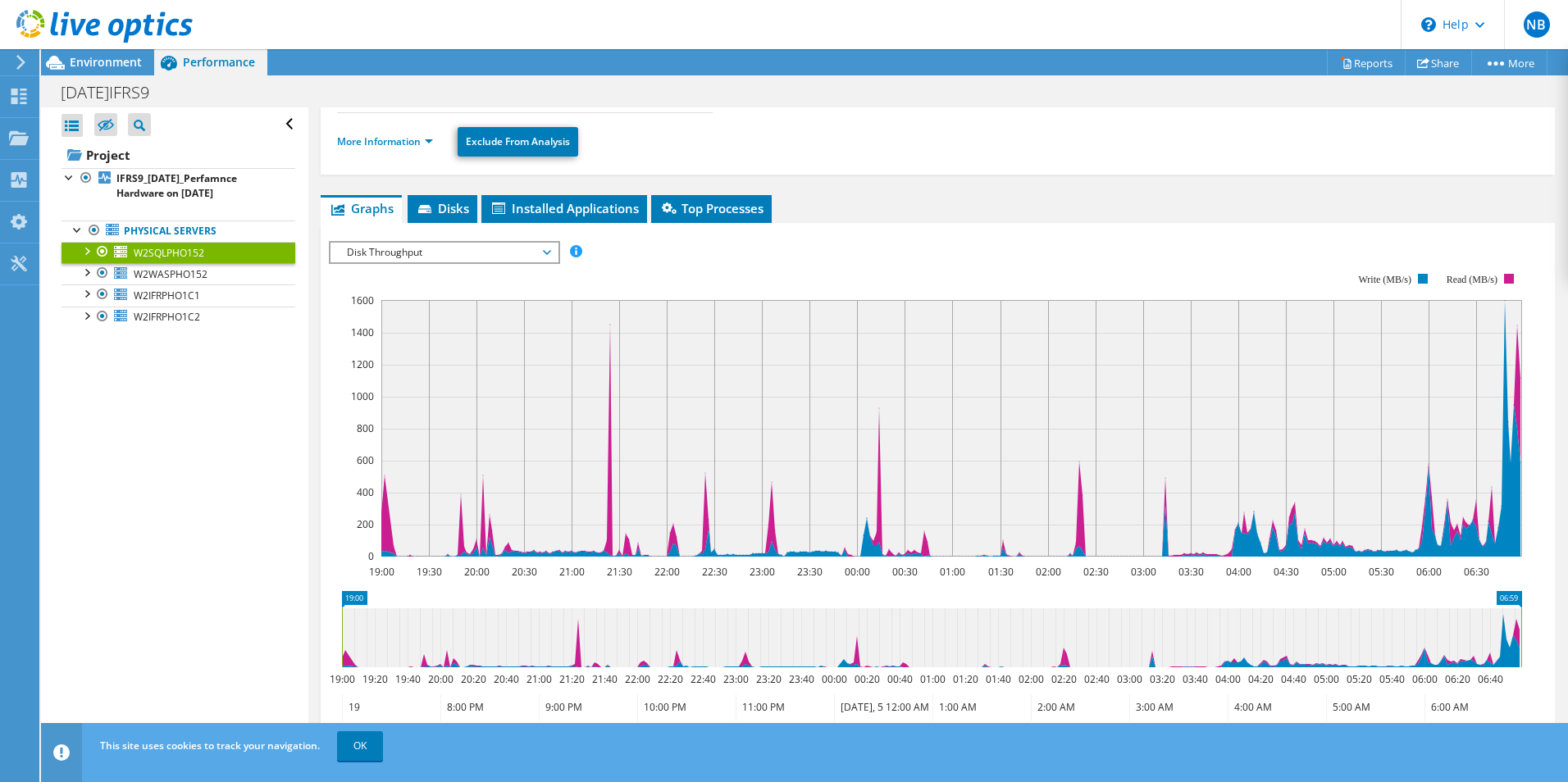
click at [556, 252] on span "Disk Throughput" at bounding box center [444, 253] width 227 height 20
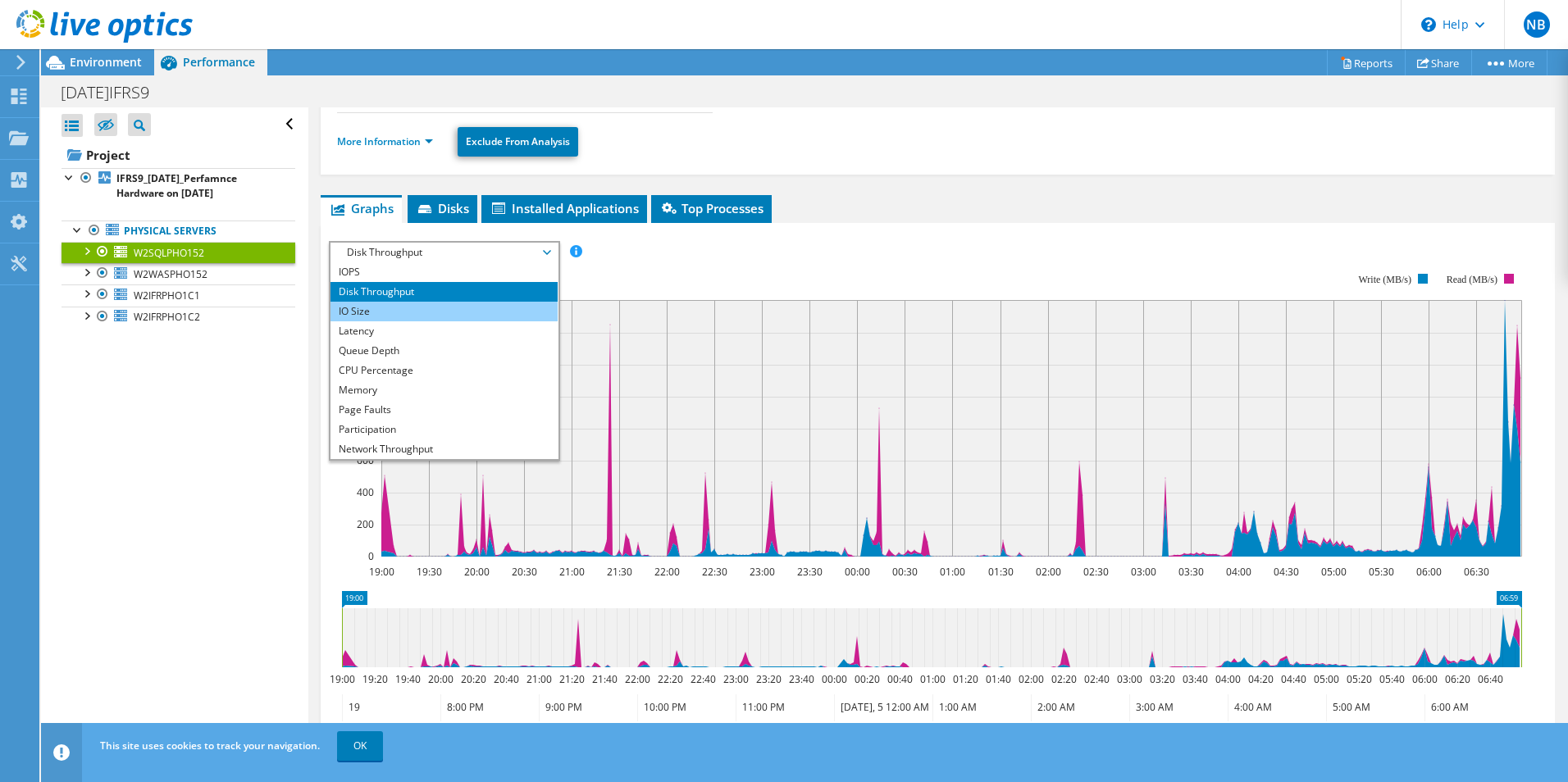
click at [480, 309] on li "IO Size" at bounding box center [444, 312] width 227 height 20
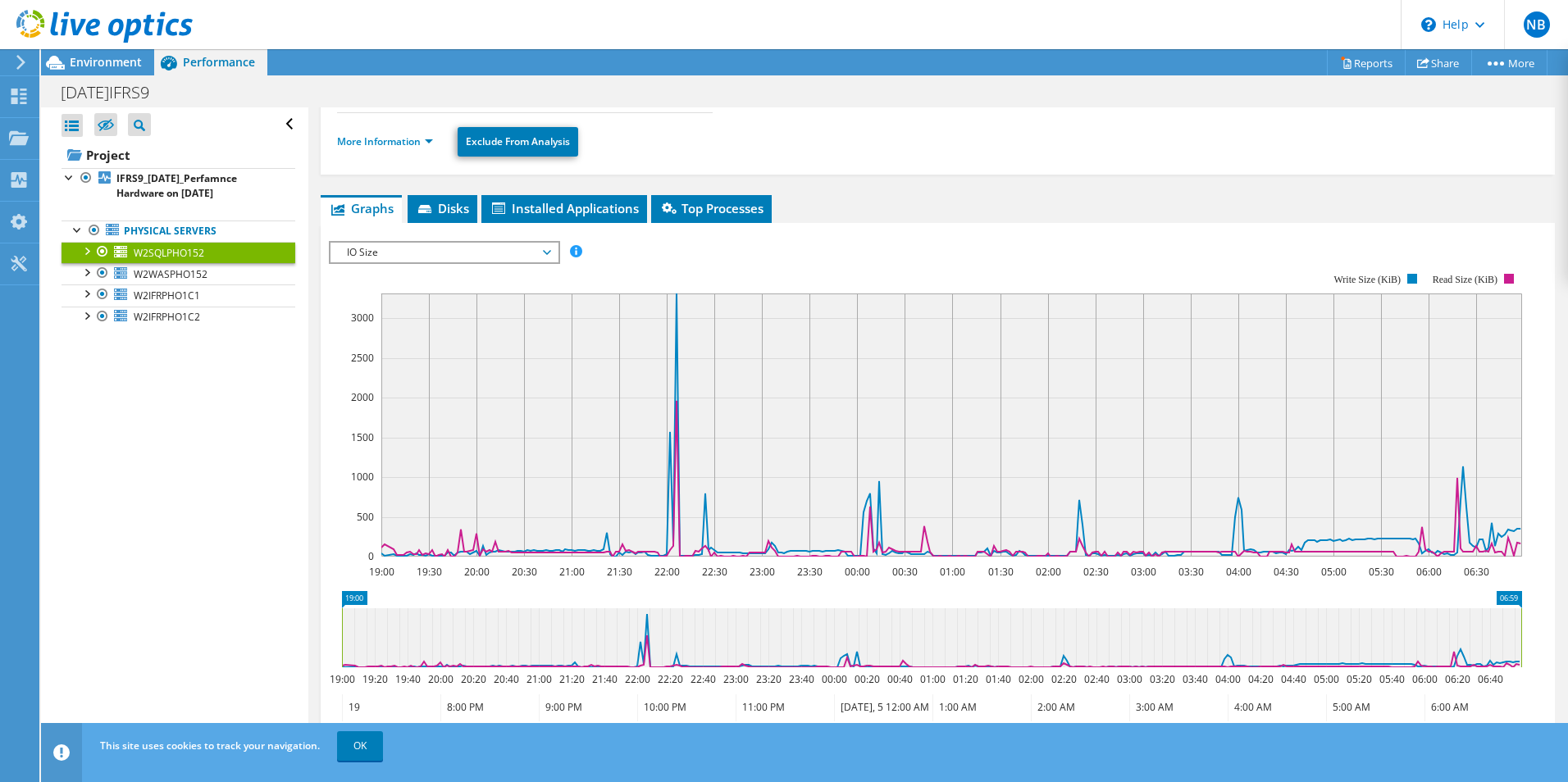
click at [545, 255] on span "IO Size" at bounding box center [444, 253] width 211 height 20
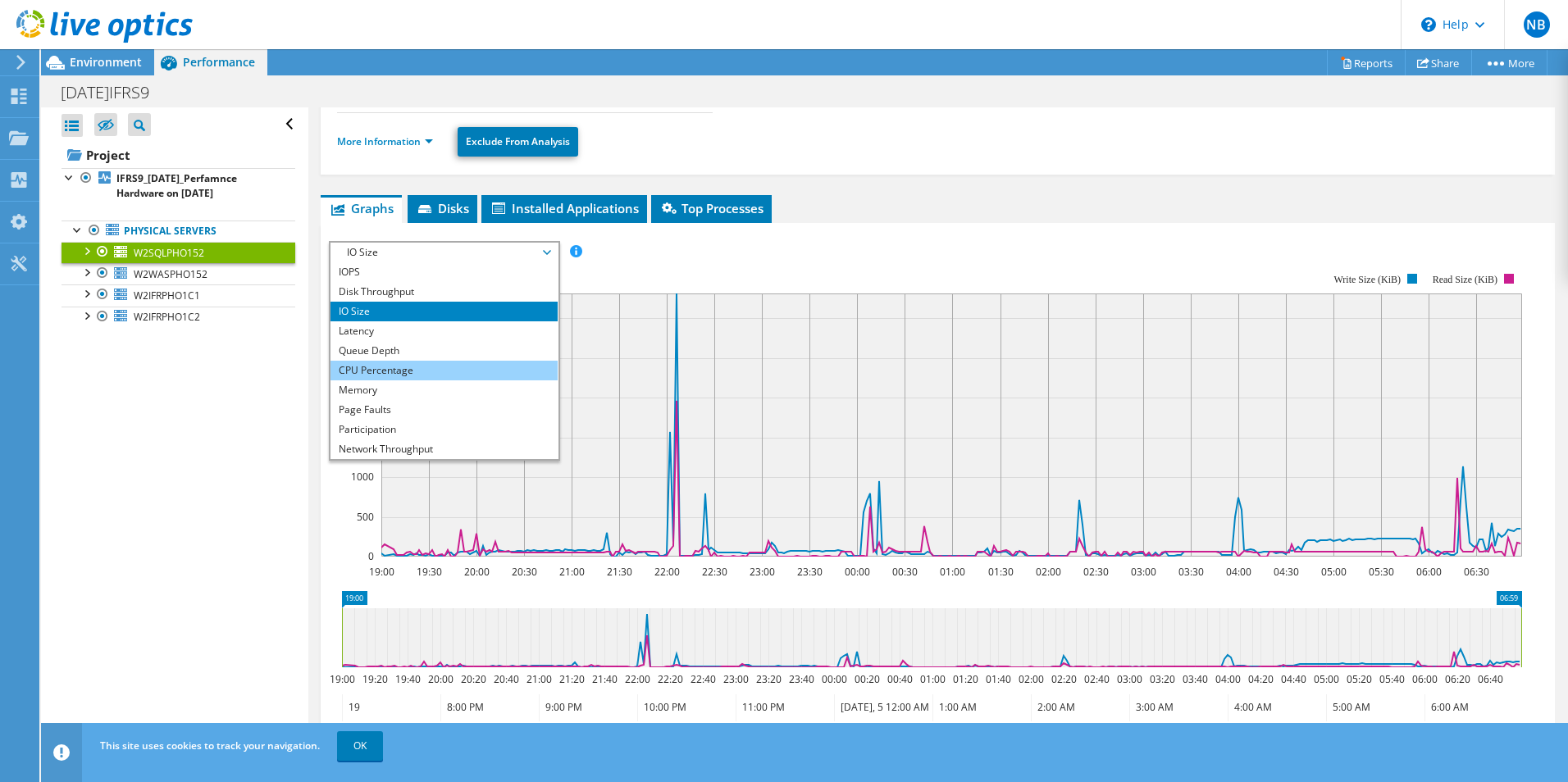
click at [470, 364] on li "CPU Percentage" at bounding box center [444, 370] width 227 height 20
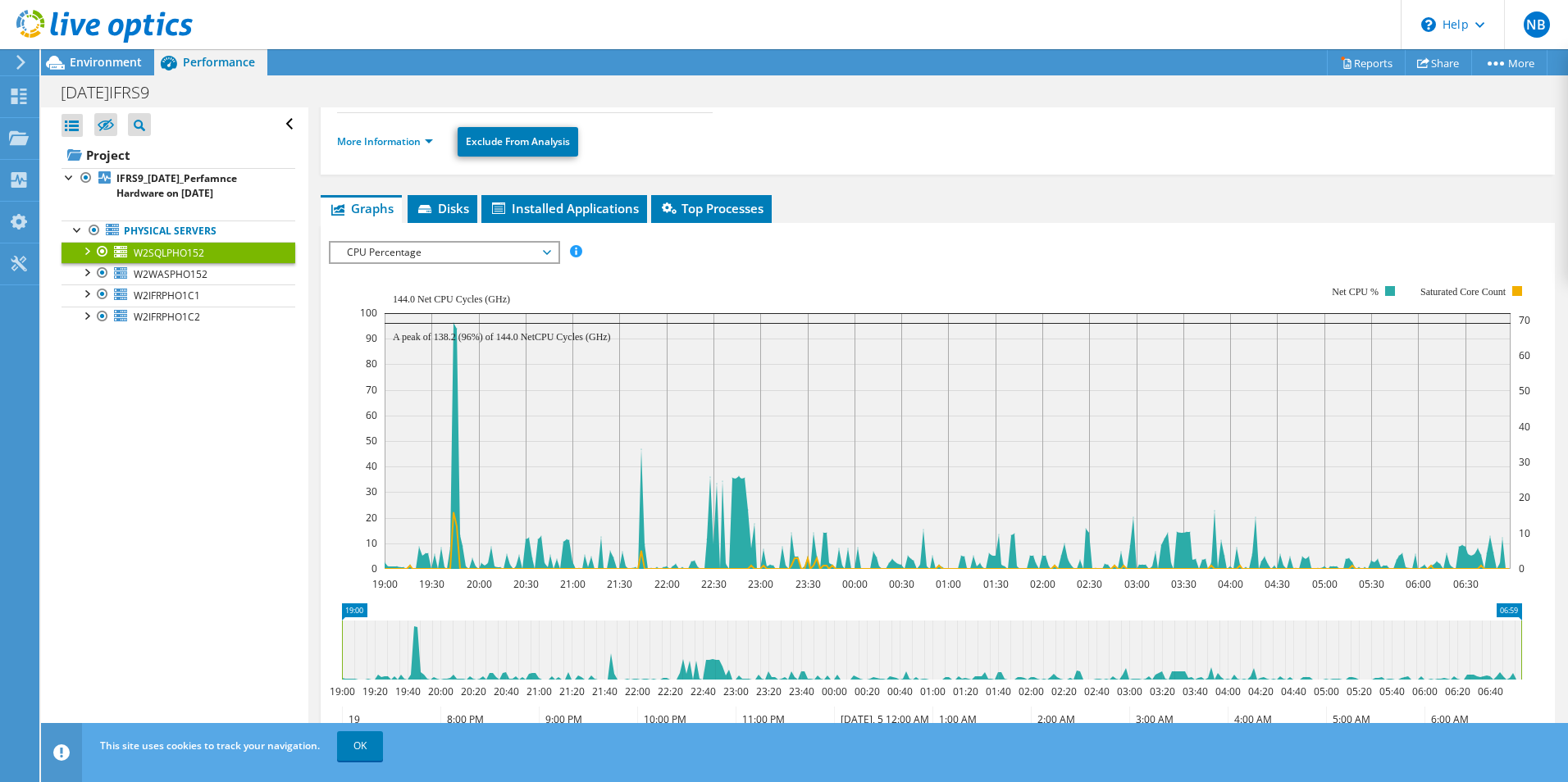
click at [543, 254] on span "CPU Percentage" at bounding box center [444, 253] width 211 height 20
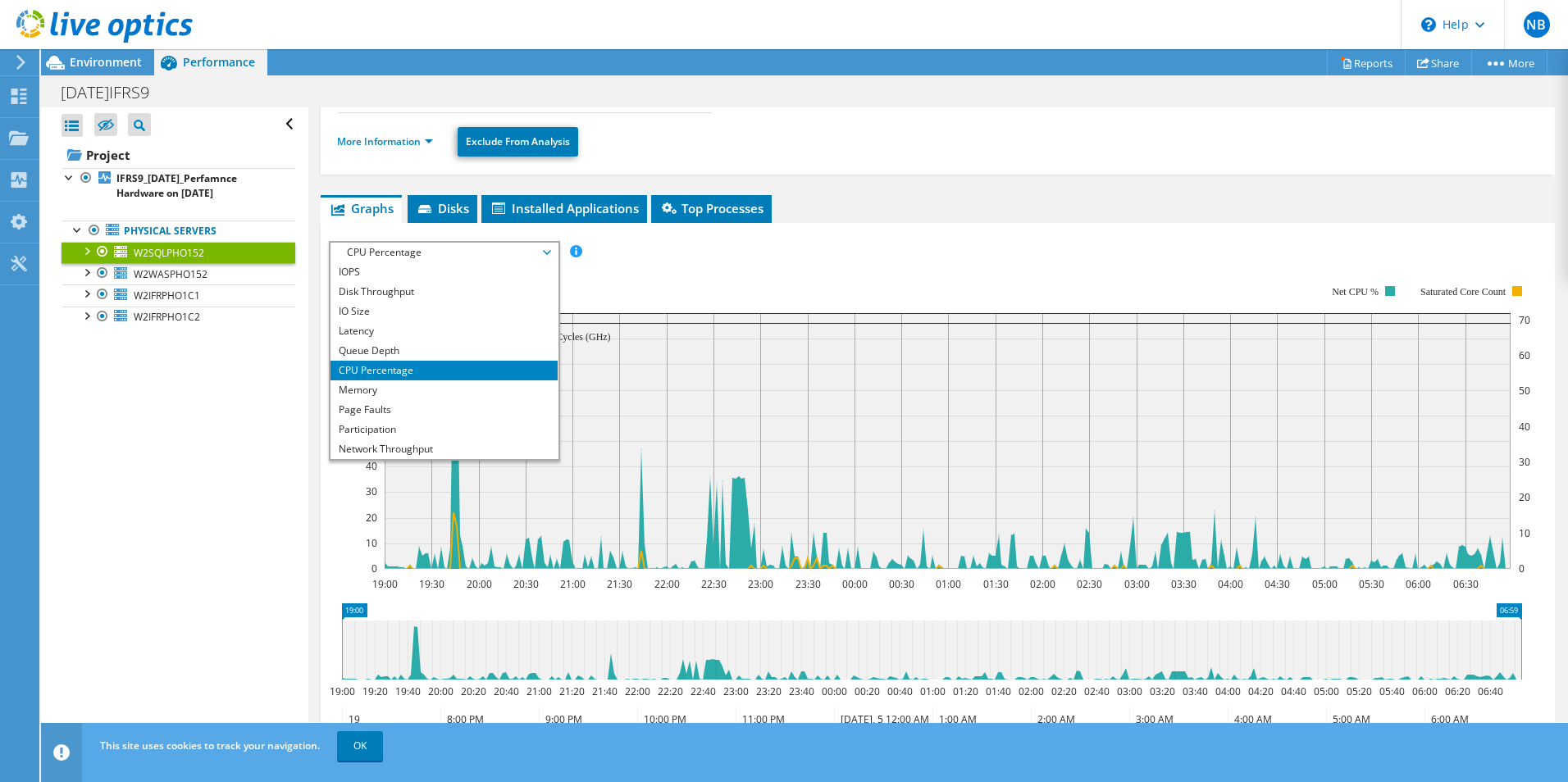
click at [1069, 246] on div "IOPS Disk Throughput IO Size Latency Queue Depth CPU Percentage Memory Page Fau…" at bounding box center [938, 252] width 1217 height 22
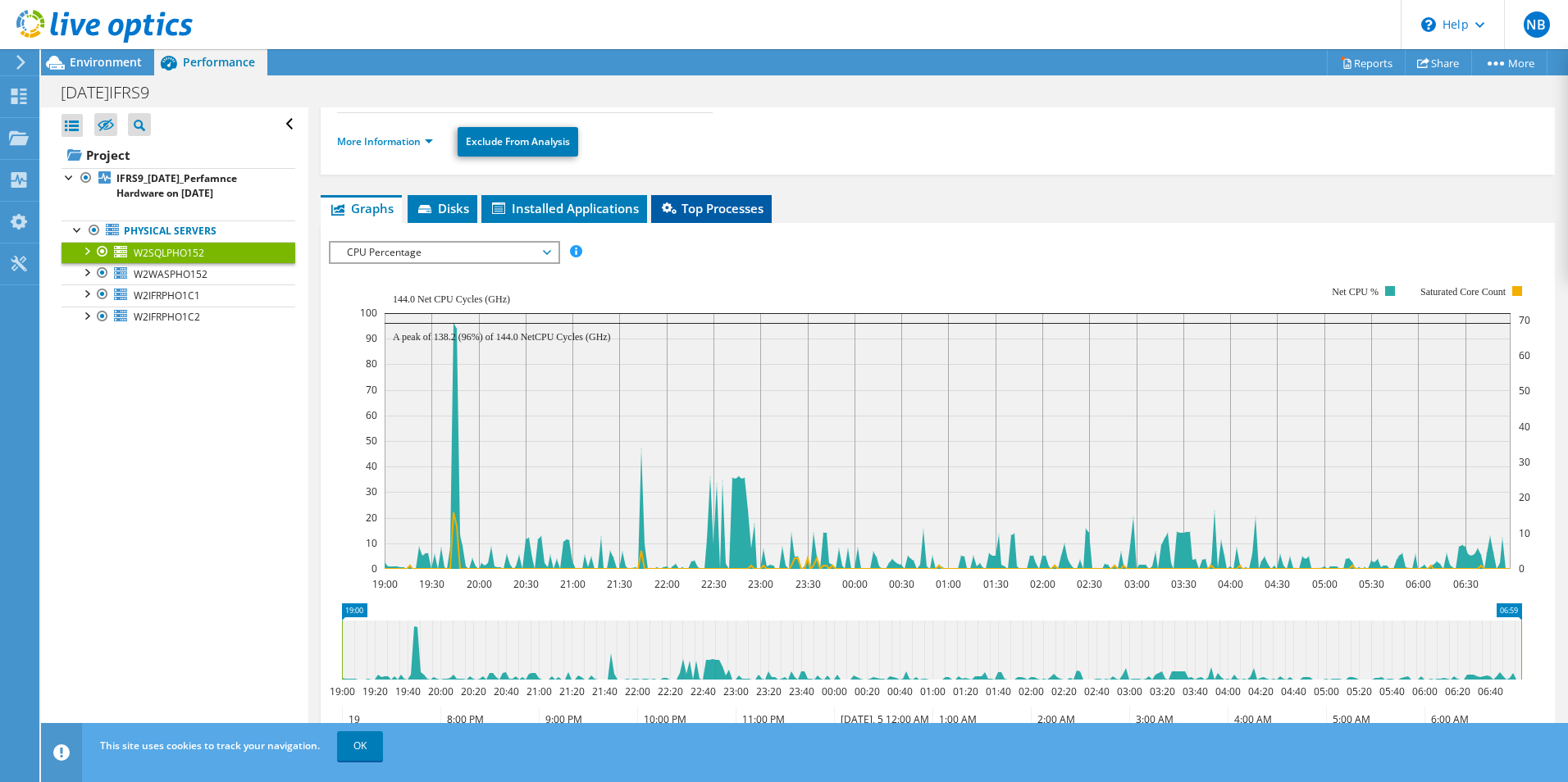
click at [715, 206] on span "Top Processes" at bounding box center [711, 208] width 105 height 16
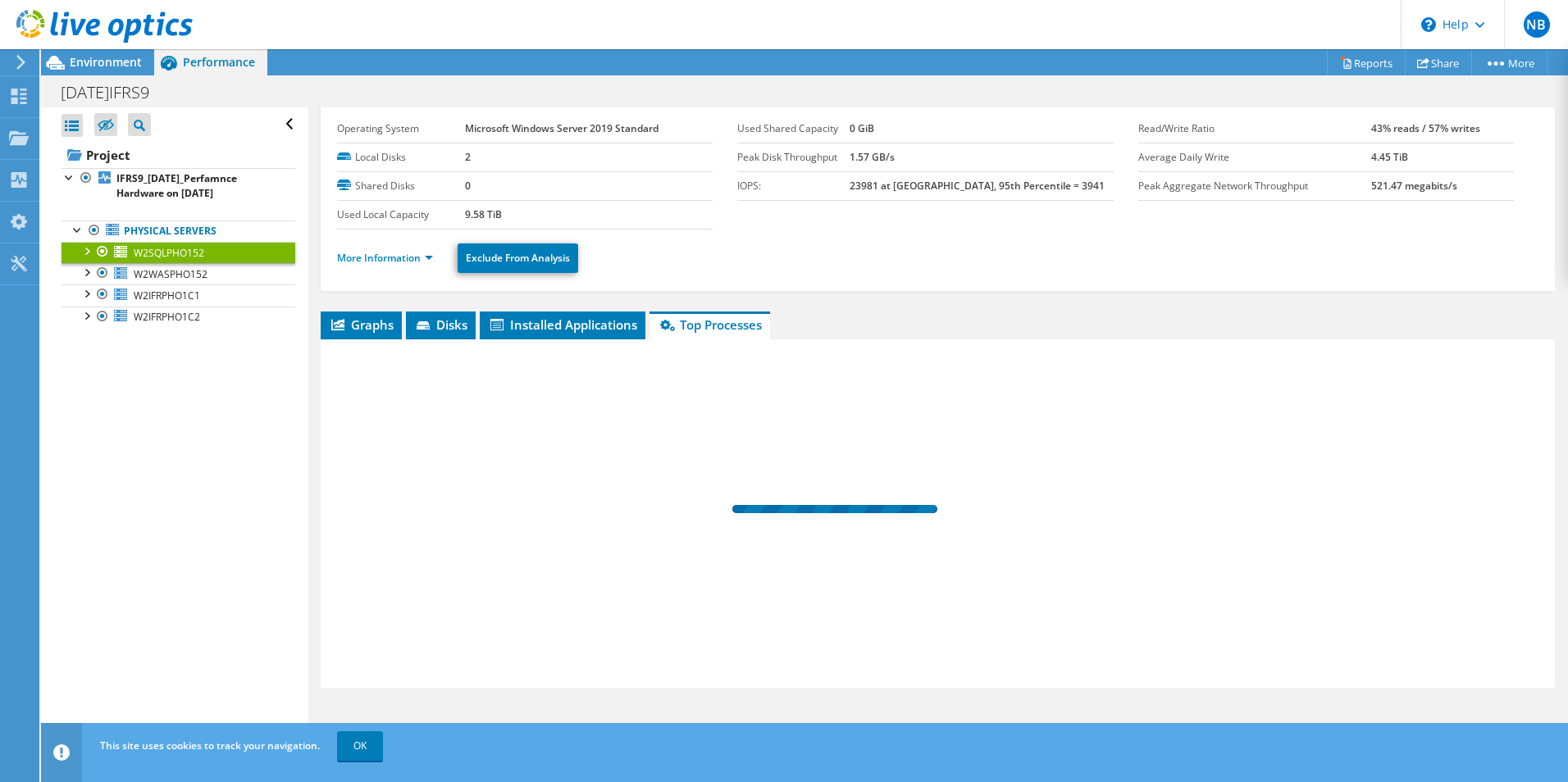
scroll to position [42, 0]
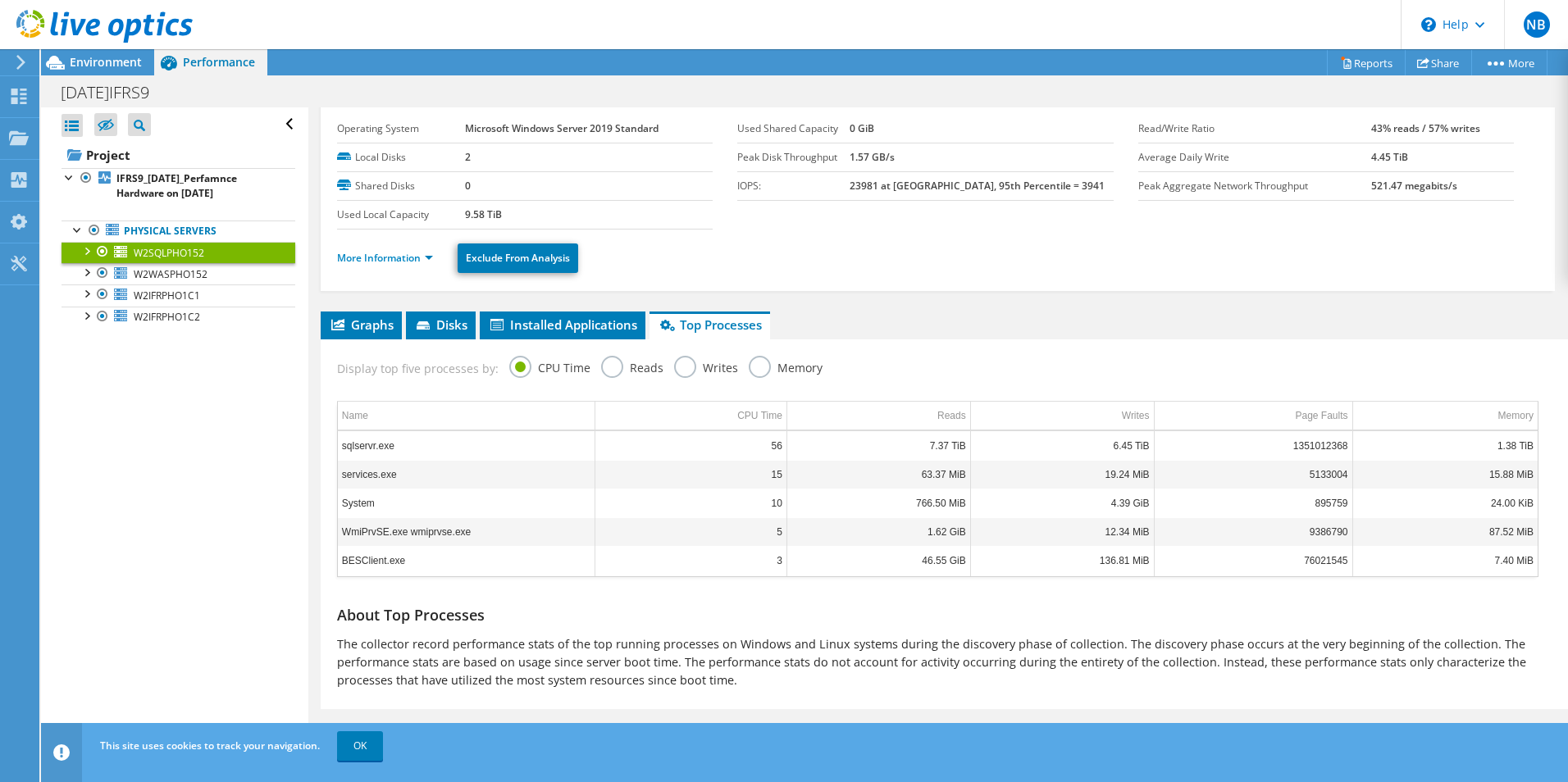
click at [756, 366] on label "Memory" at bounding box center [786, 365] width 74 height 21
click at [0, 0] on input "Memory" at bounding box center [0, 0] width 0 height 0
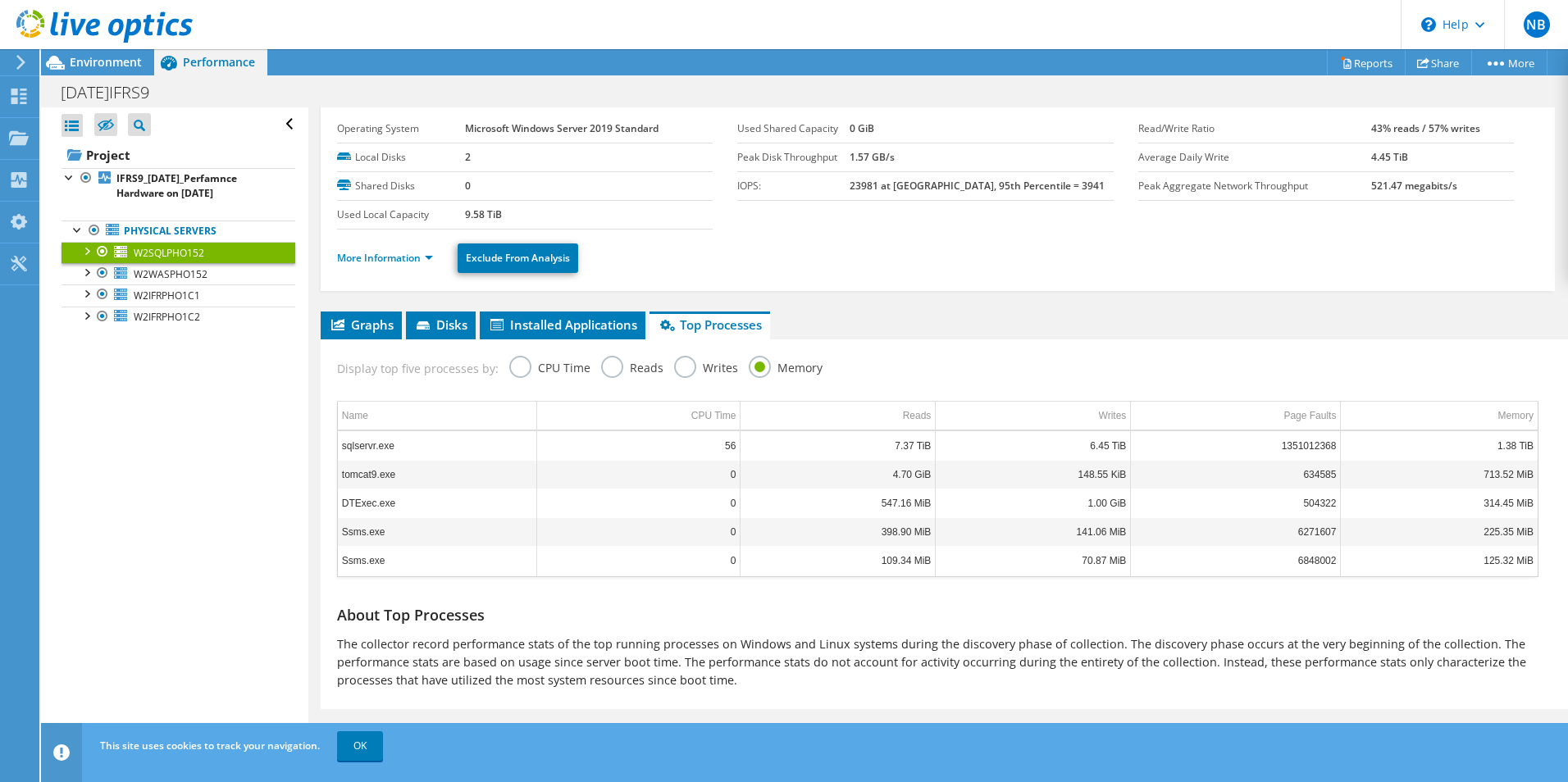
click at [674, 365] on label "Writes" at bounding box center [706, 365] width 64 height 21
click at [0, 0] on input "Writes" at bounding box center [0, 0] width 0 height 0
click at [611, 368] on label "Reads" at bounding box center [632, 365] width 63 height 21
click at [0, 0] on input "Reads" at bounding box center [0, 0] width 0 height 0
click at [509, 370] on label "CPU Time" at bounding box center [550, 365] width 81 height 21
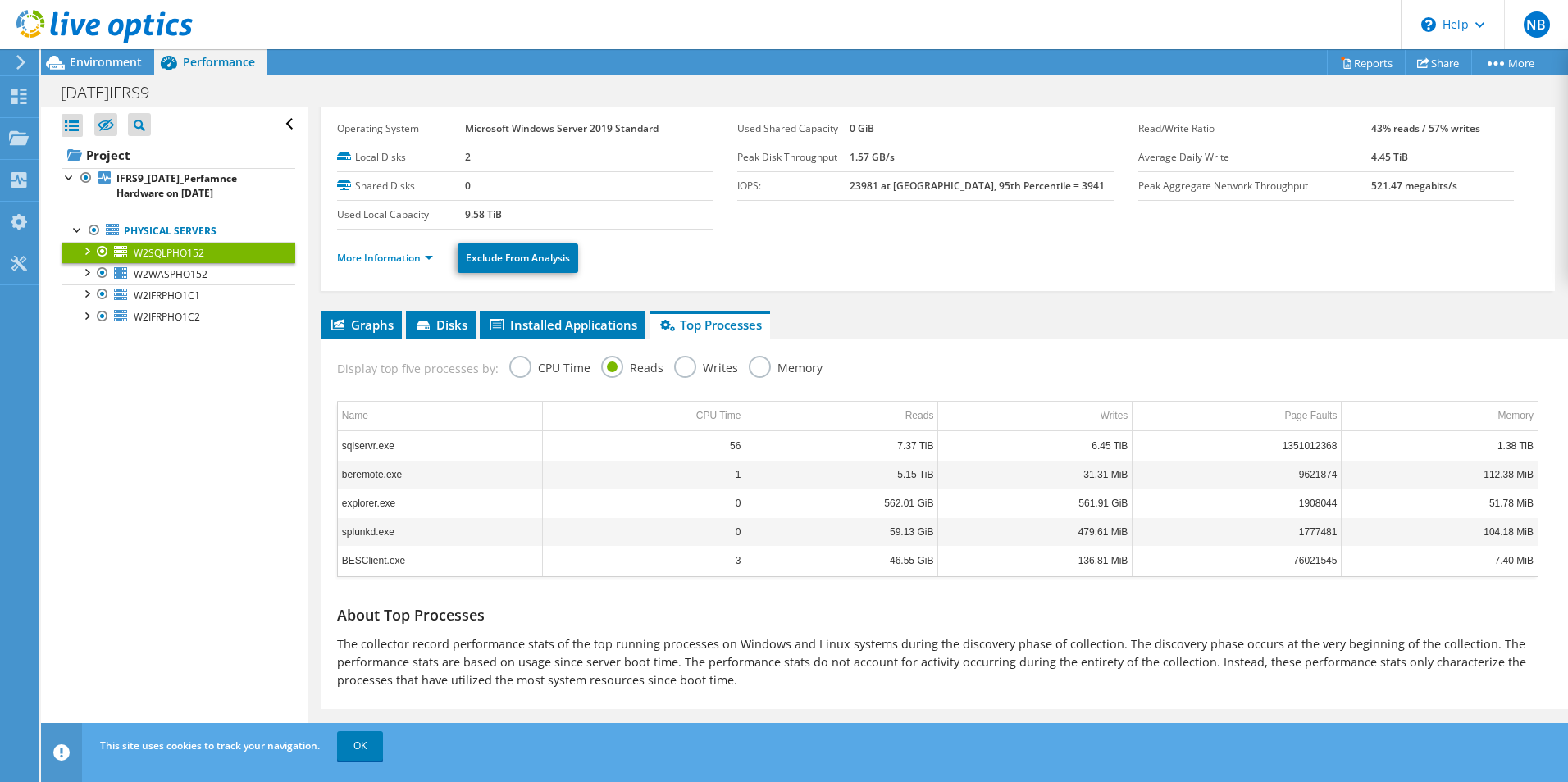
click at [0, 0] on input "CPU Time" at bounding box center [0, 0] width 0 height 0
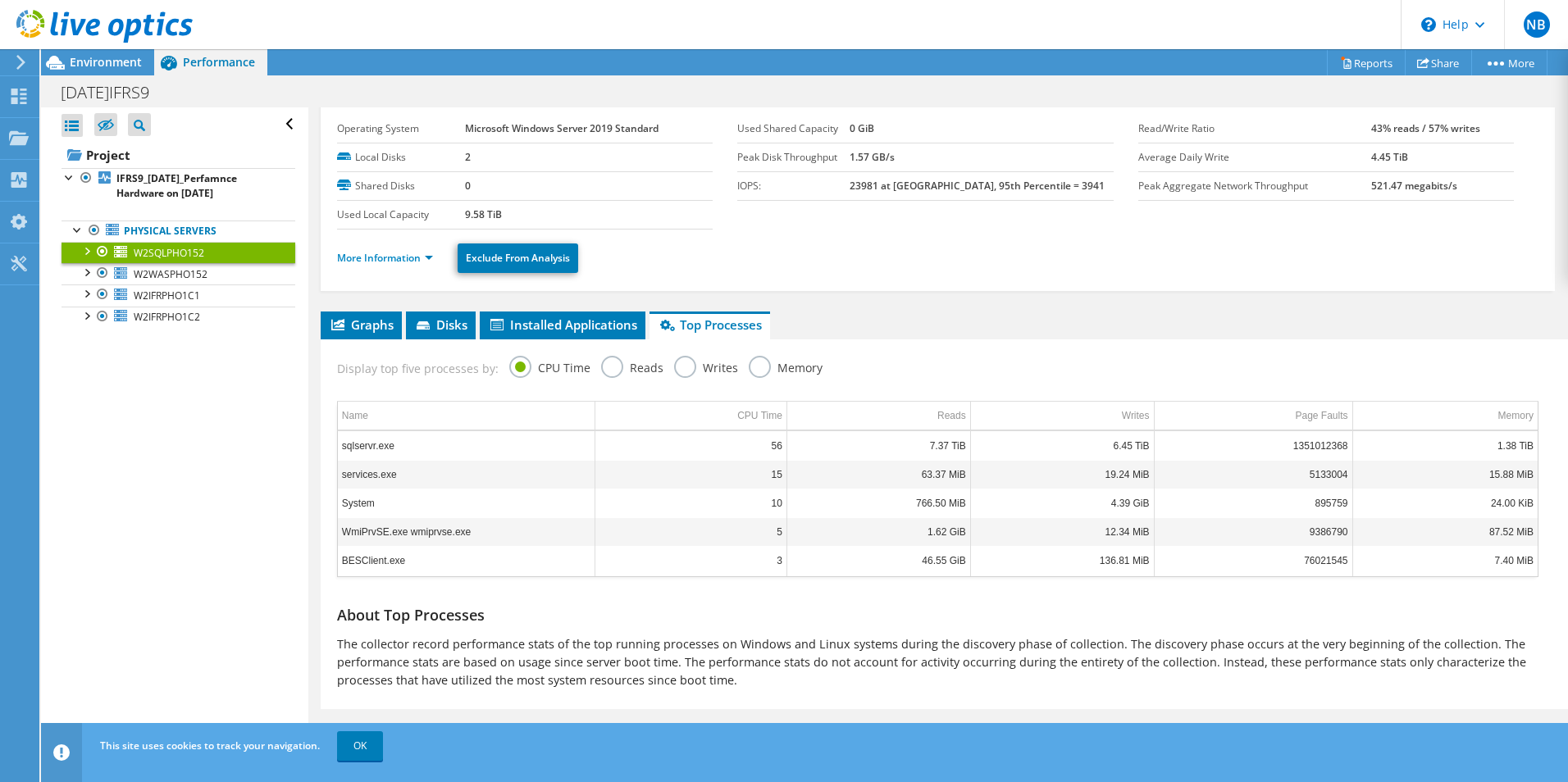
click at [601, 372] on label "Reads" at bounding box center [632, 365] width 63 height 21
click at [0, 0] on input "Reads" at bounding box center [0, 0] width 0 height 0
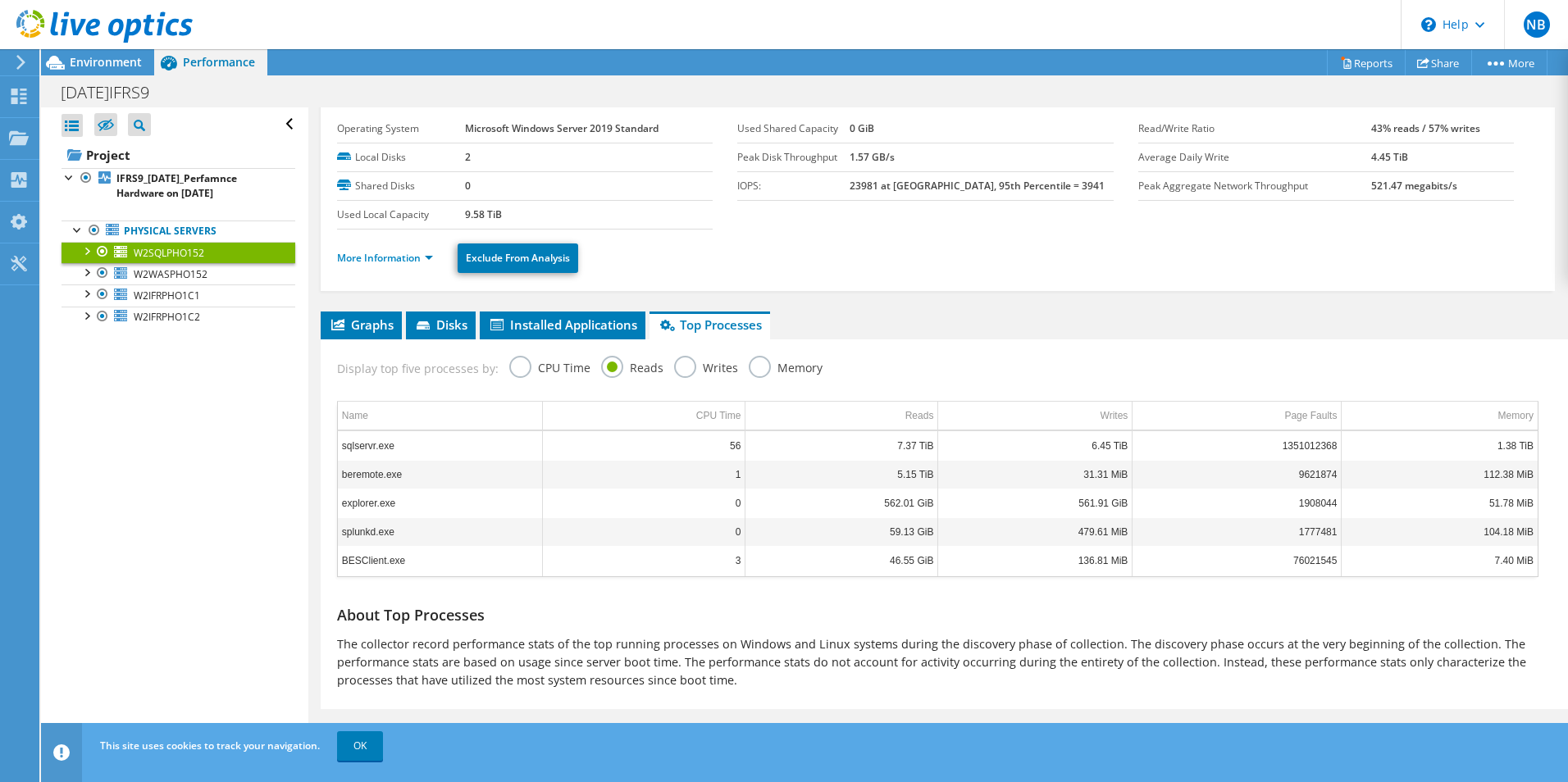
click at [690, 368] on label "Writes" at bounding box center [706, 365] width 64 height 21
click at [0, 0] on input "Writes" at bounding box center [0, 0] width 0 height 0
click at [749, 370] on label "Memory" at bounding box center [786, 365] width 74 height 21
click at [0, 0] on input "Memory" at bounding box center [0, 0] width 0 height 0
click at [519, 361] on label "CPU Time" at bounding box center [550, 365] width 81 height 21
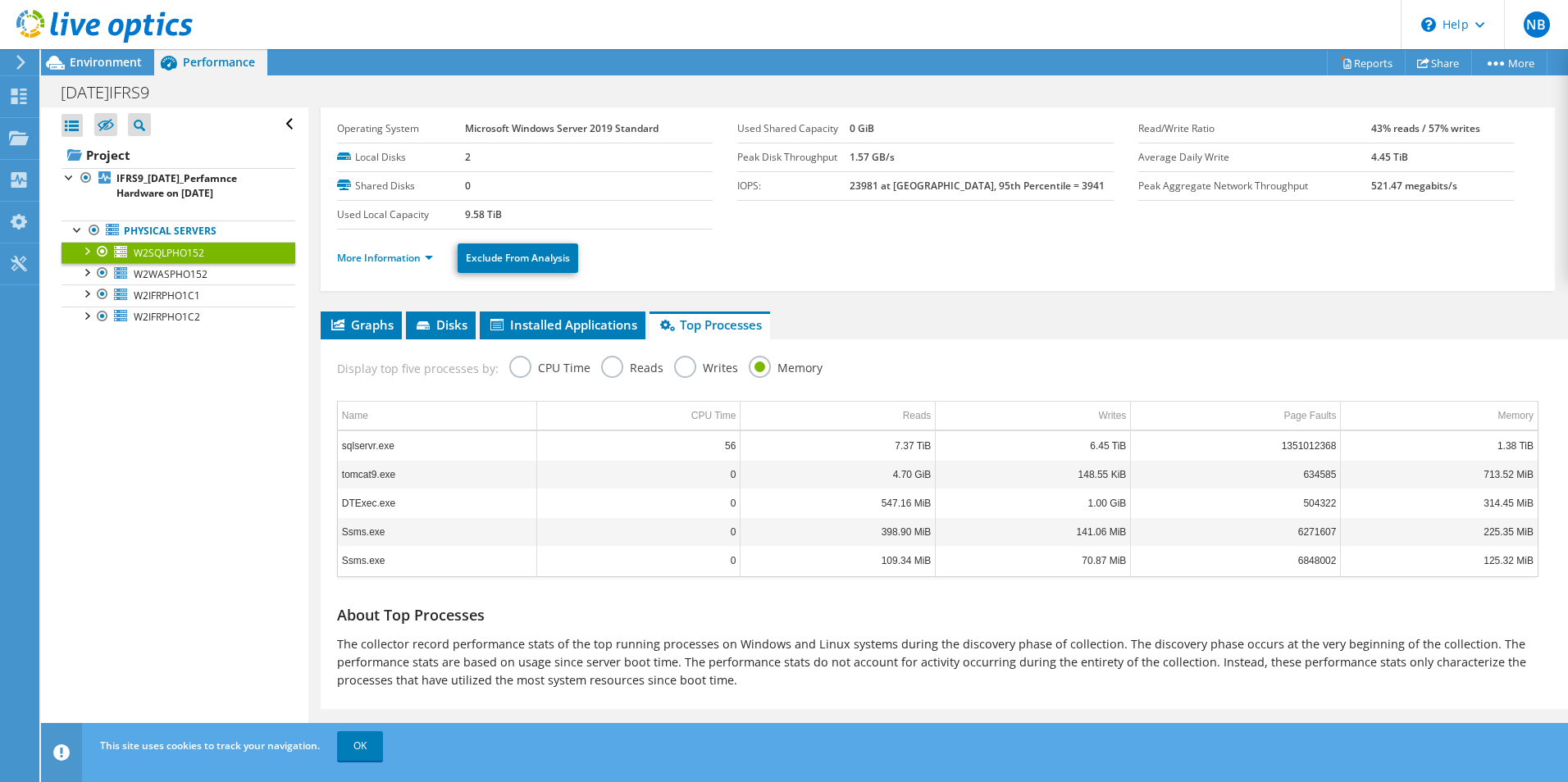
click at [0, 0] on input "CPU Time" at bounding box center [0, 0] width 0 height 0
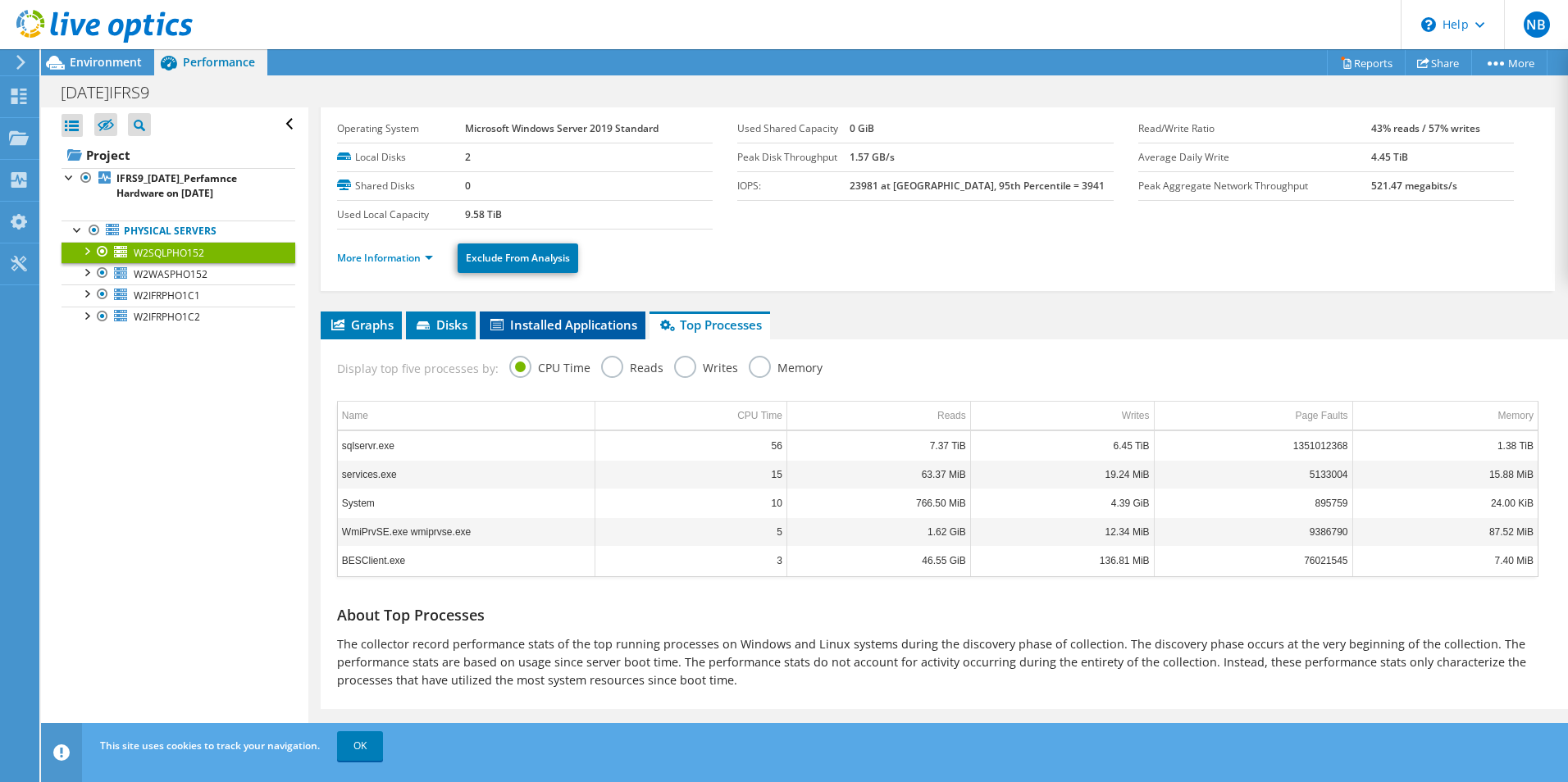
click at [550, 319] on span "Installed Applications" at bounding box center [562, 325] width 149 height 16
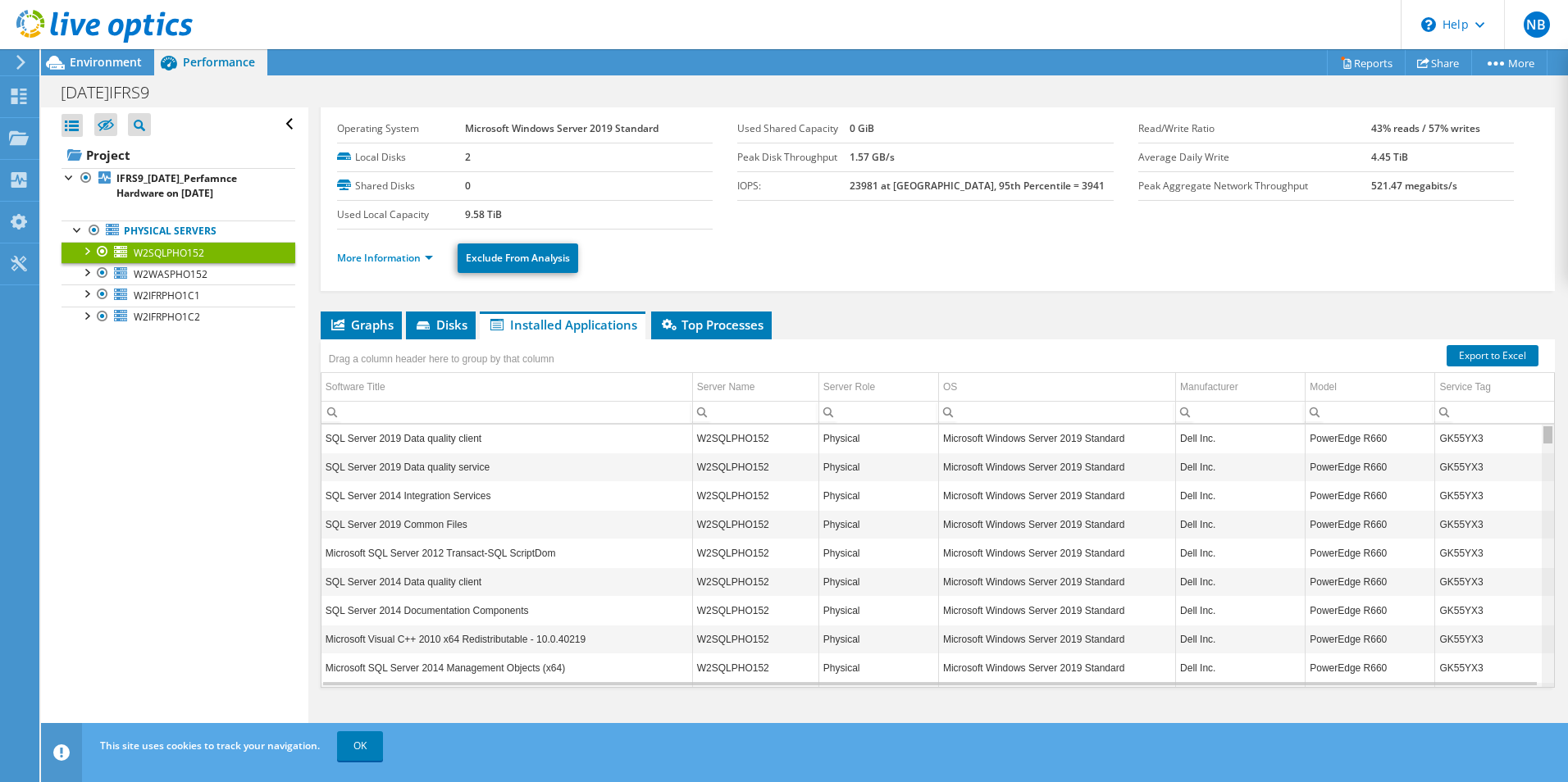
scroll to position [0, 0]
drag, startPoint x: 1533, startPoint y: 466, endPoint x: 1535, endPoint y: 357, distance: 109.0
click at [1535, 357] on body "NB End User Nitikorn Boonprasert NitikornB@LHBANK.CO.TH Land and Houses Bank Pu…" at bounding box center [784, 391] width 1568 height 782
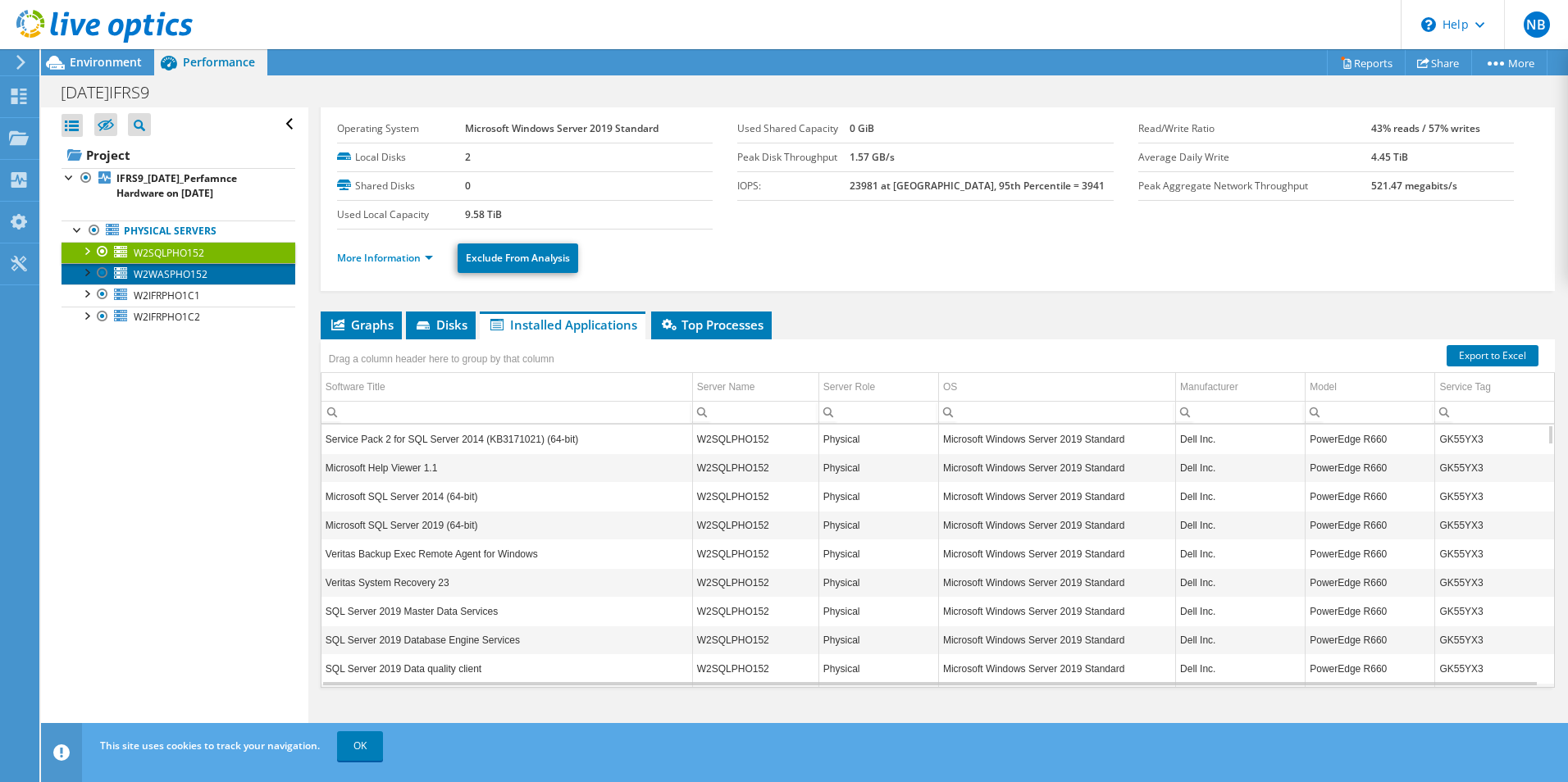
click at [171, 271] on span "W2WASPHO152" at bounding box center [170, 274] width 74 height 14
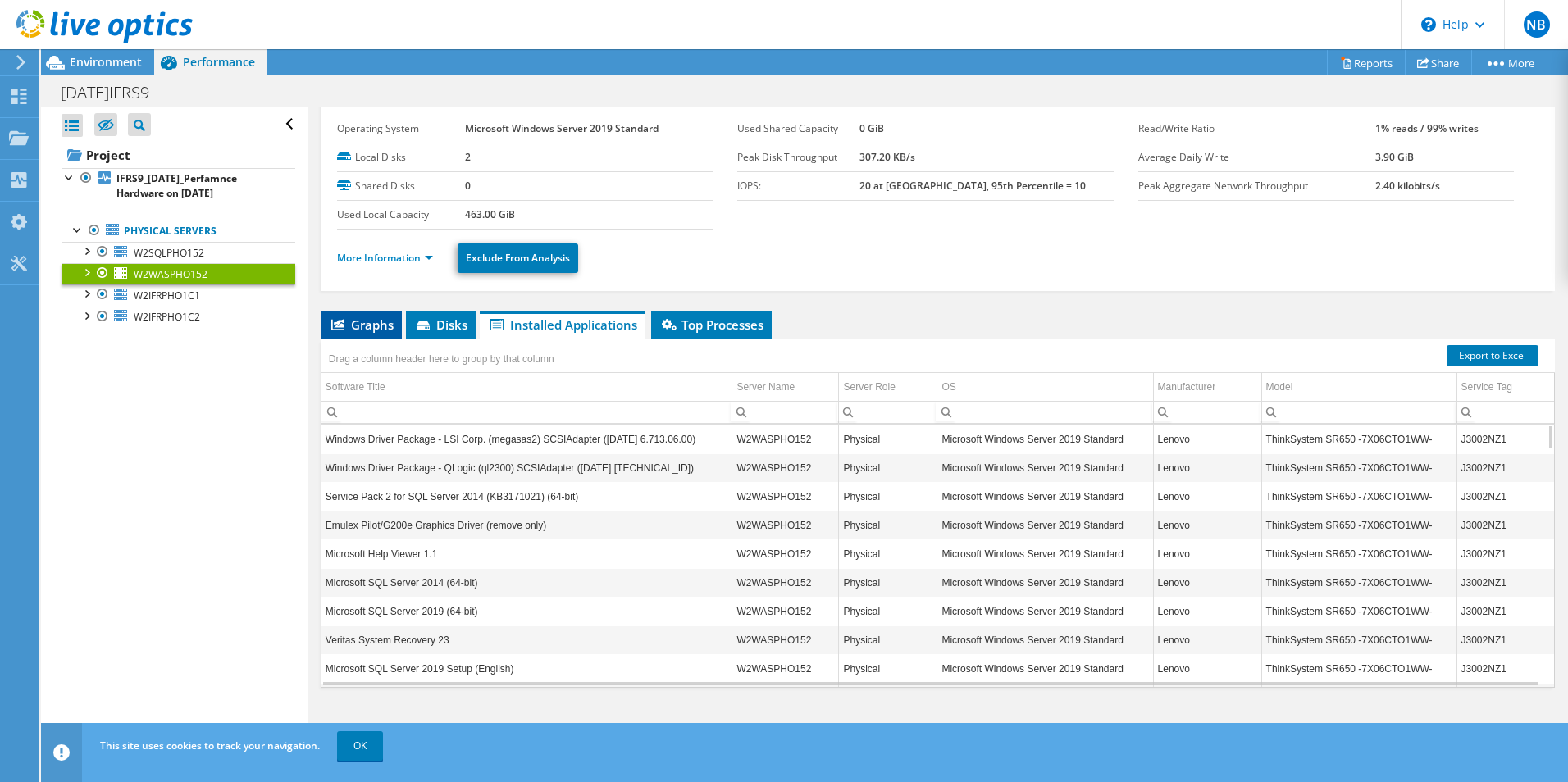
click at [357, 328] on span "Graphs" at bounding box center [361, 325] width 65 height 16
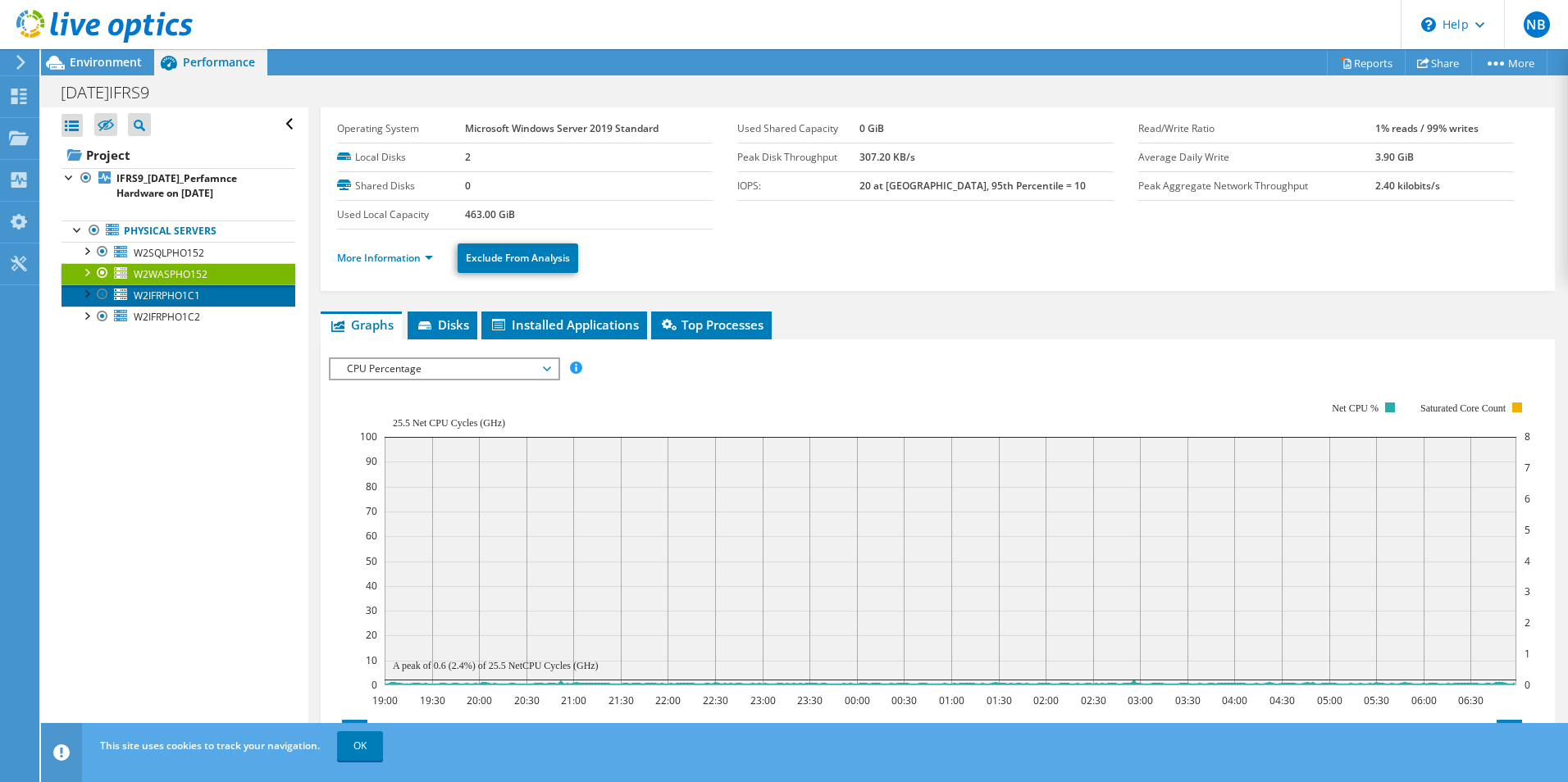
click at [174, 297] on span "W2IFRPHO1C1" at bounding box center [166, 296] width 67 height 14
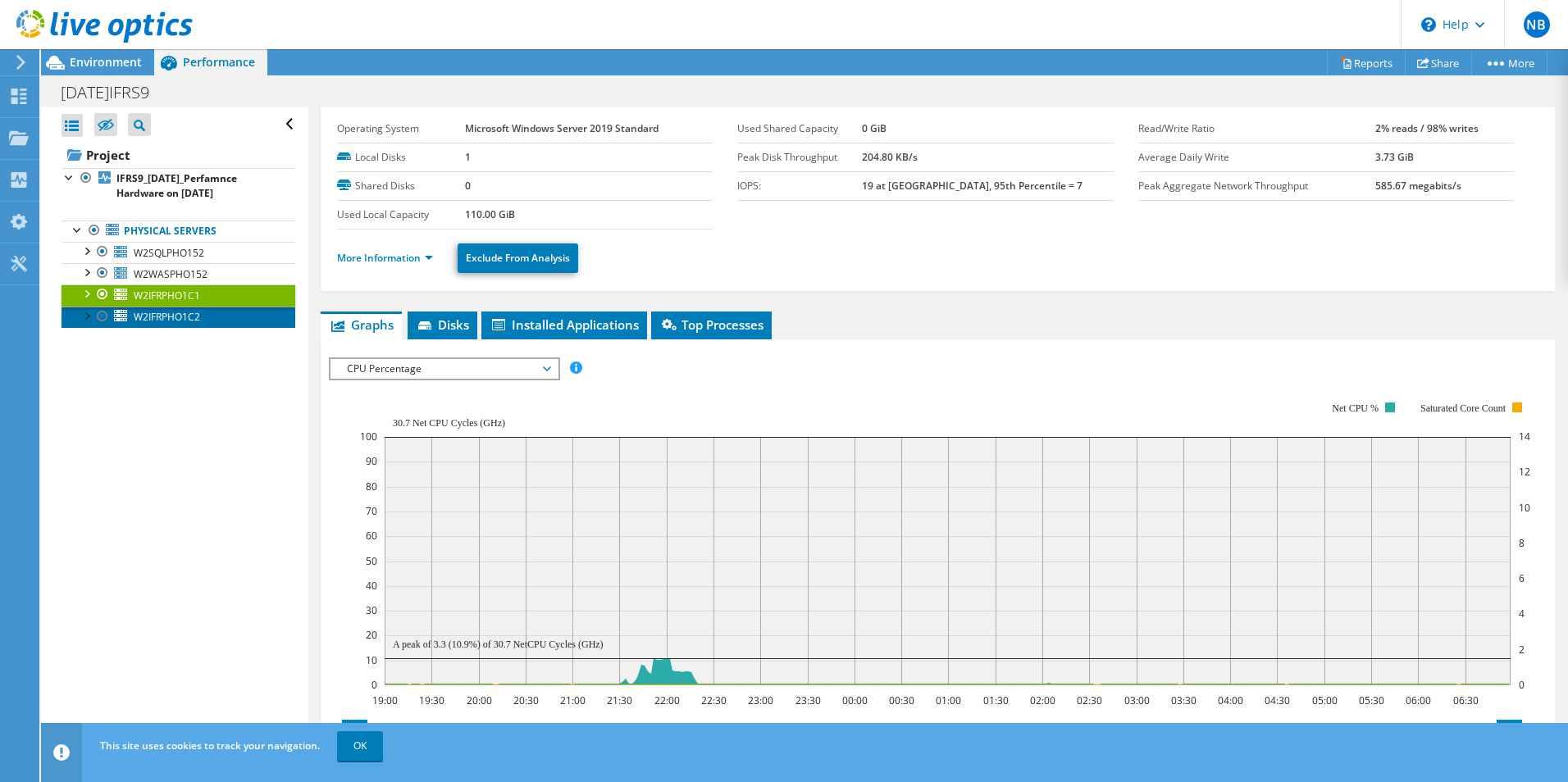
click at [171, 323] on span "W2IFRPHO1C2" at bounding box center [166, 317] width 67 height 14
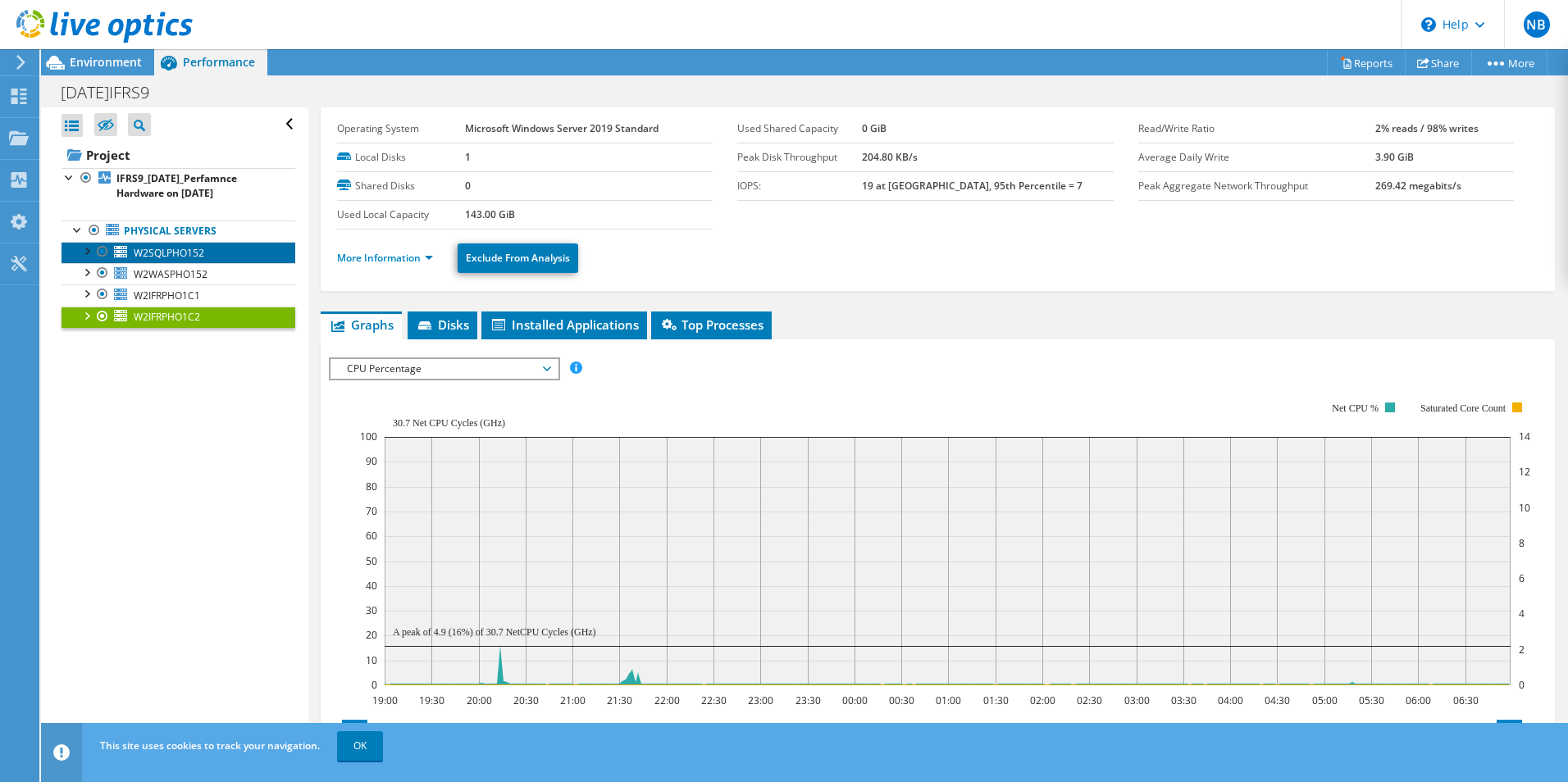
click at [176, 254] on span "W2SQLPHO152" at bounding box center [169, 253] width 71 height 14
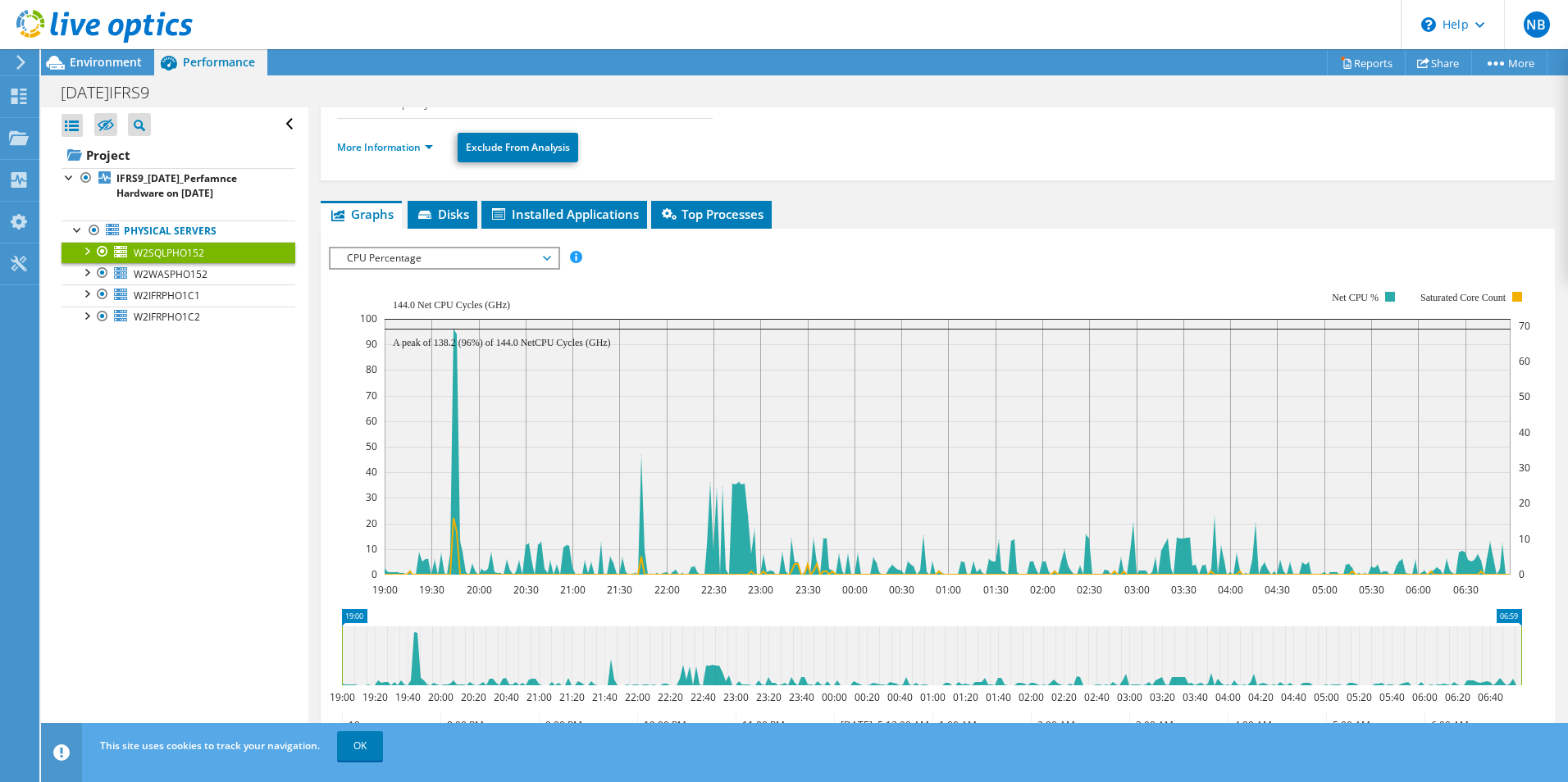
scroll to position [123, 0]
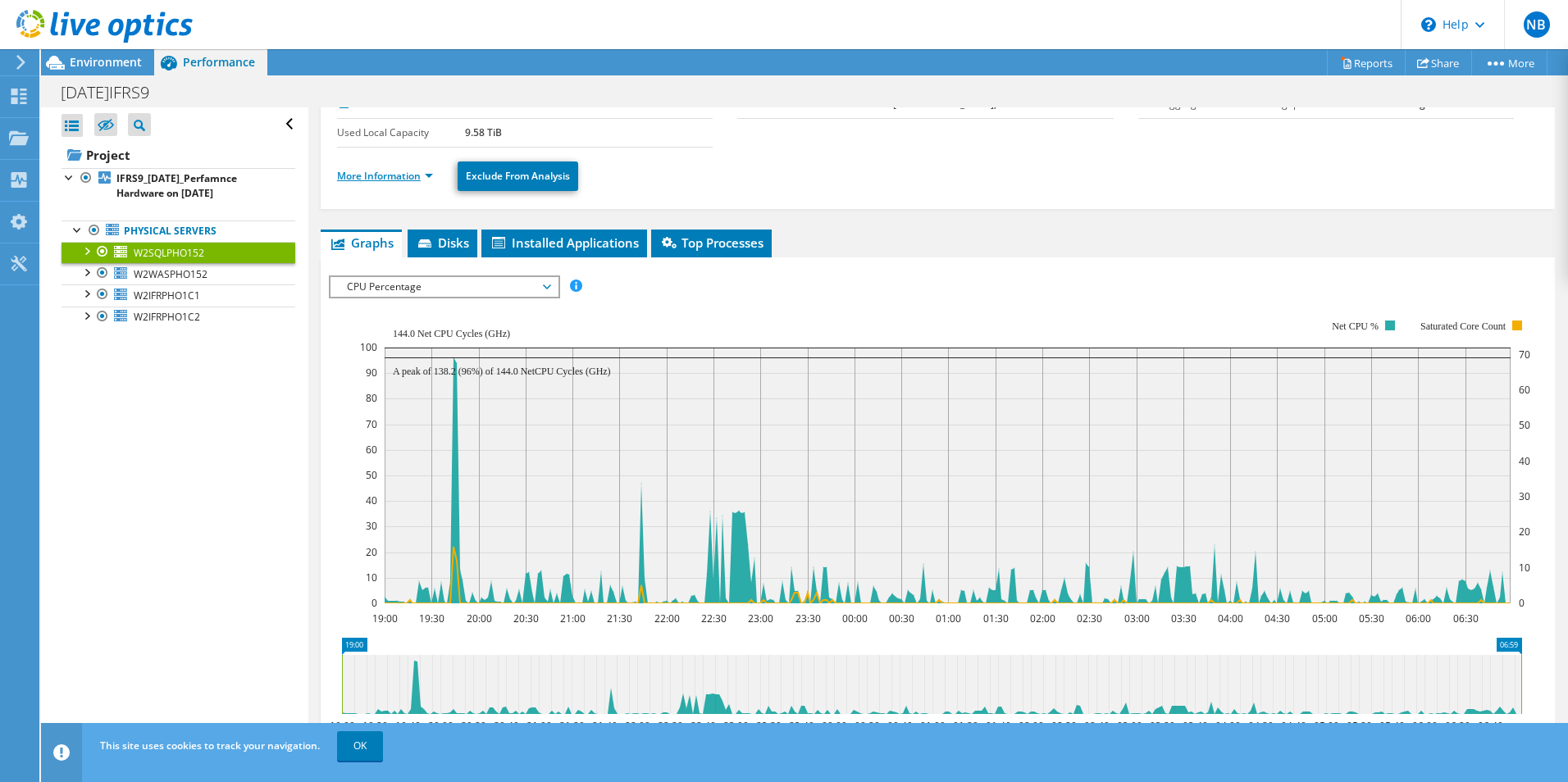
click at [426, 179] on link "More Information" at bounding box center [384, 175] width 96 height 14
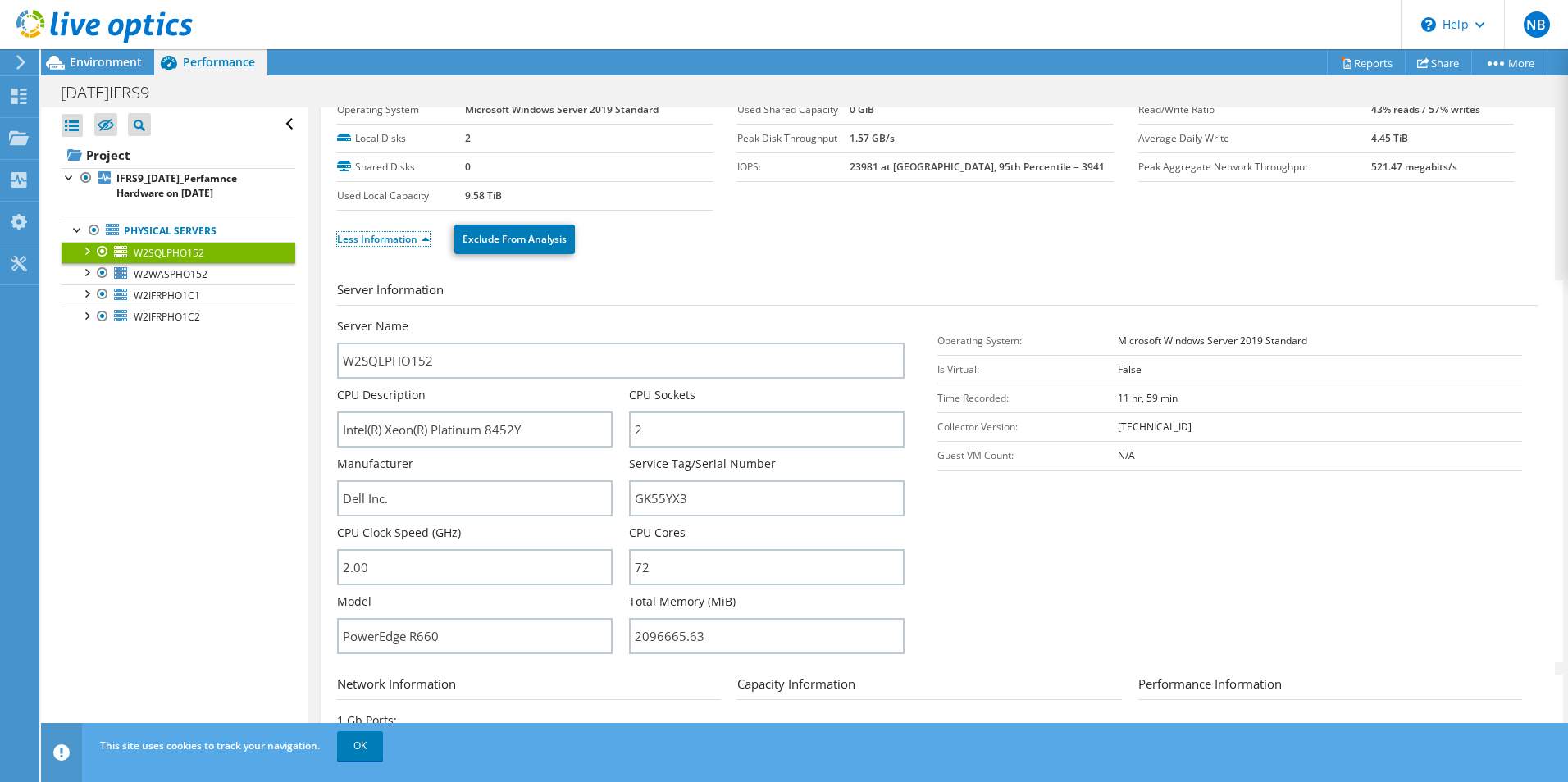
scroll to position [0, 0]
